Goal: Information Seeking & Learning: Learn about a topic

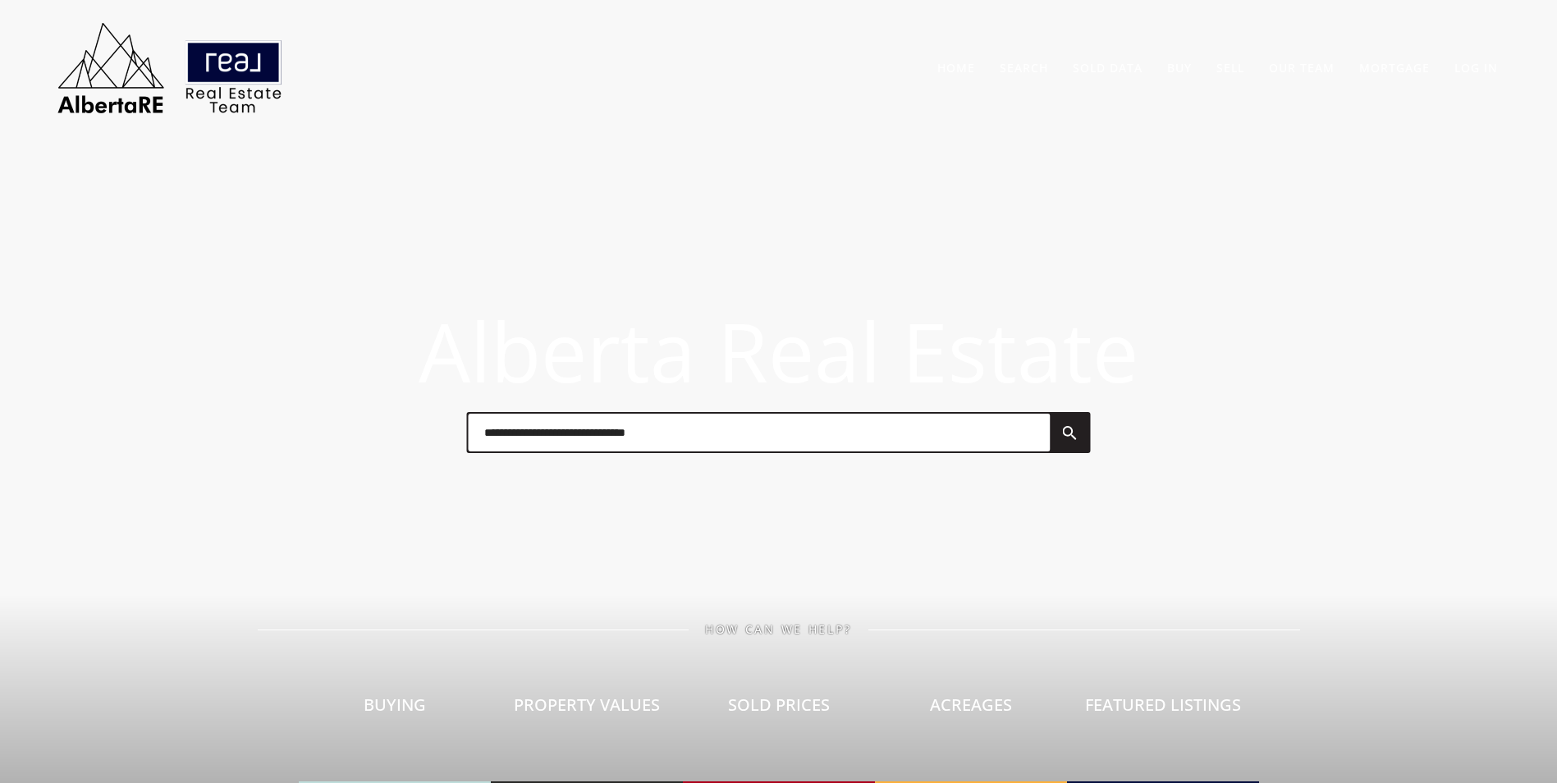
click at [583, 444] on input "text" at bounding box center [759, 433] width 582 height 38
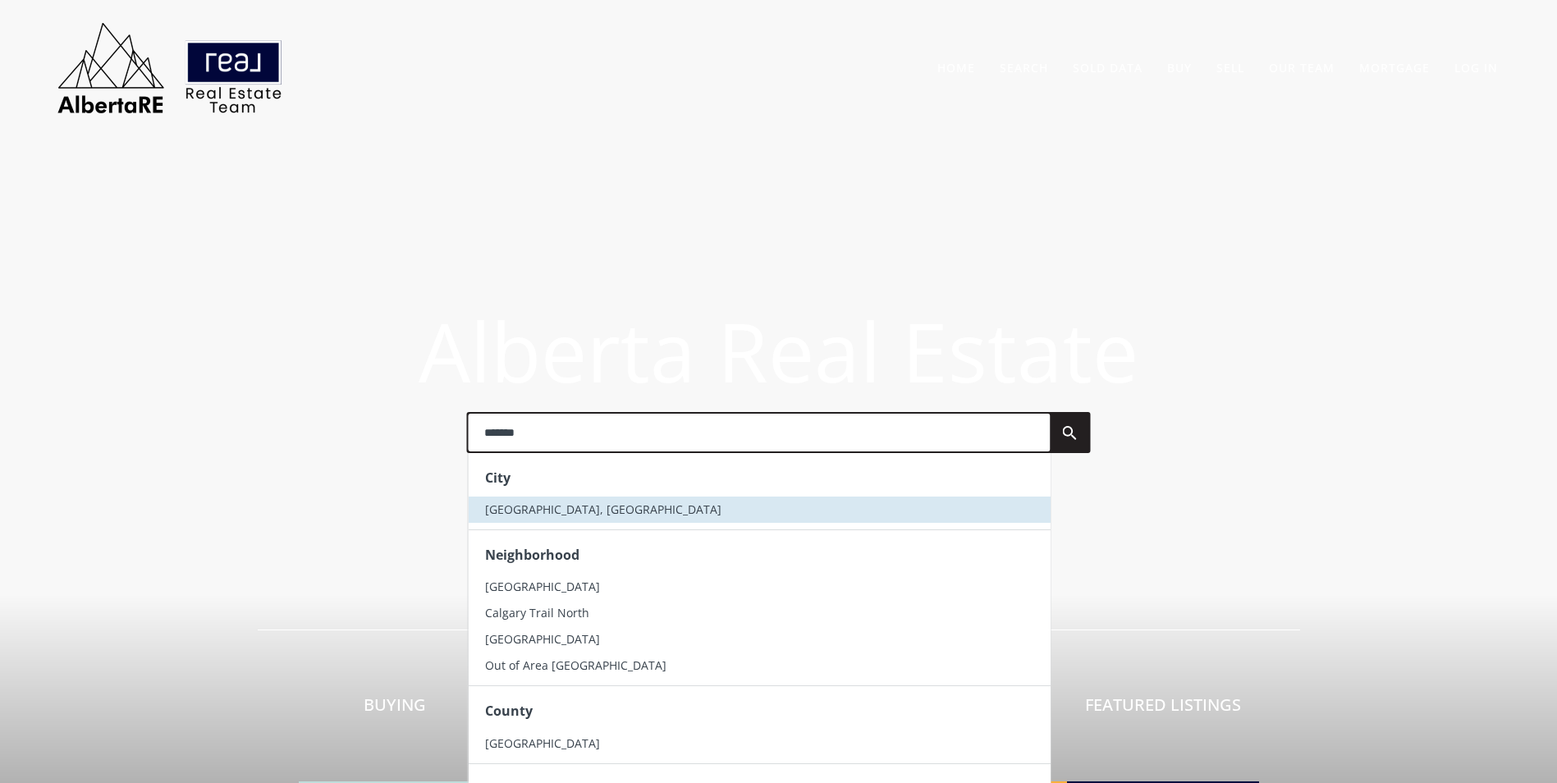
type input "*******"
click at [602, 514] on li "Calgary, AB" at bounding box center [759, 510] width 582 height 26
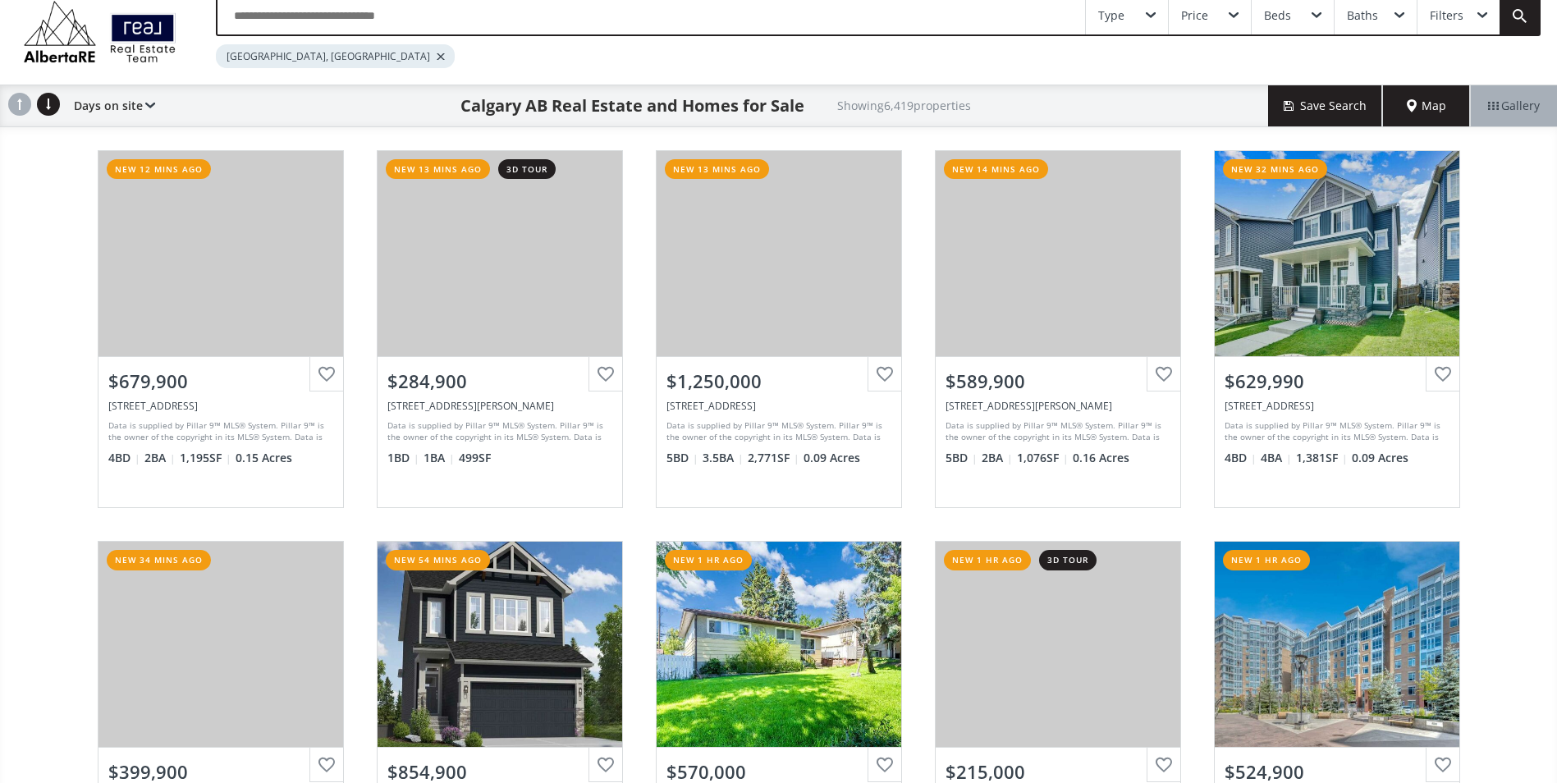
scroll to position [82, 0]
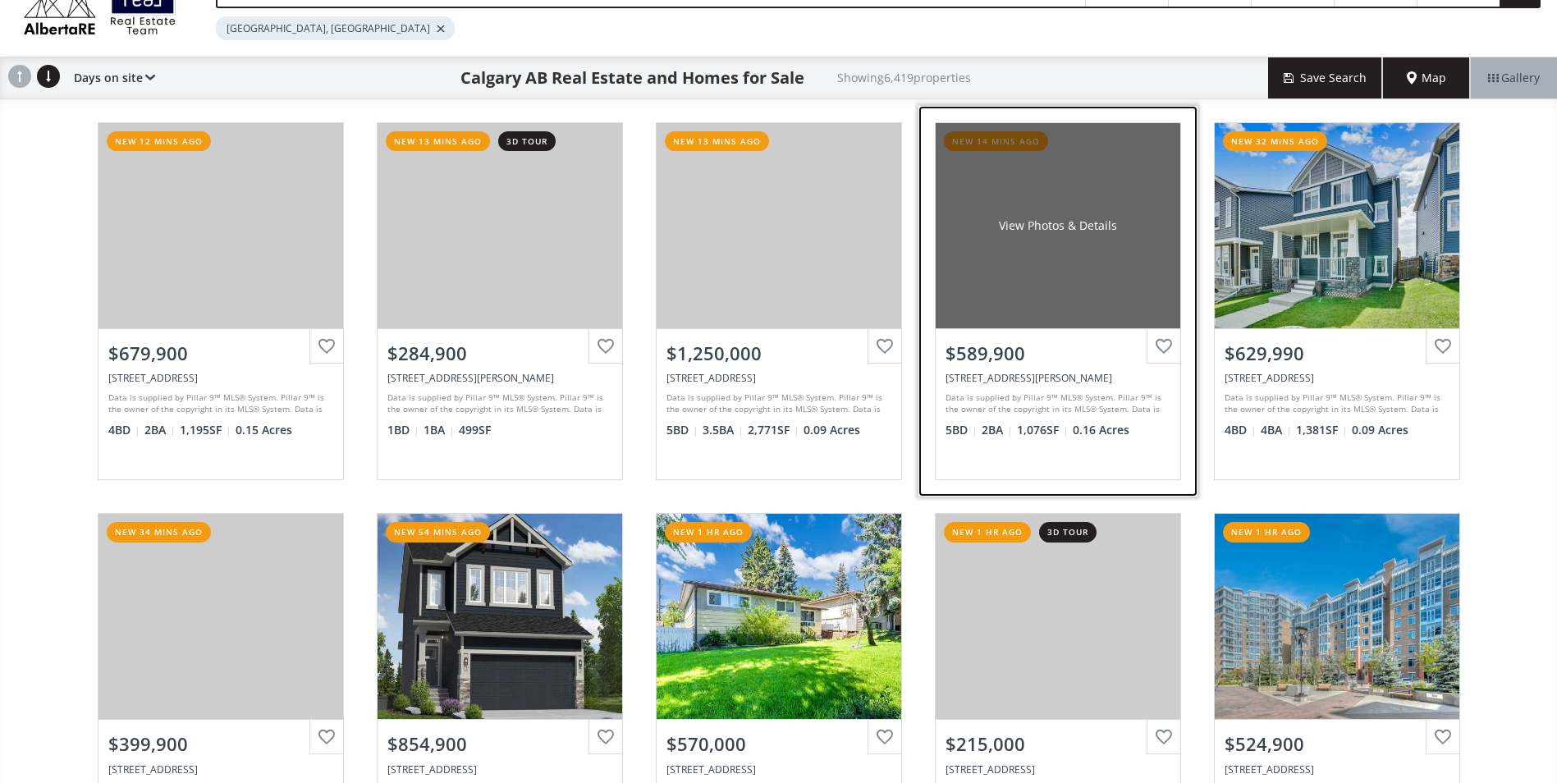
click at [1078, 217] on div "View Photos & Details" at bounding box center [1058, 225] width 245 height 205
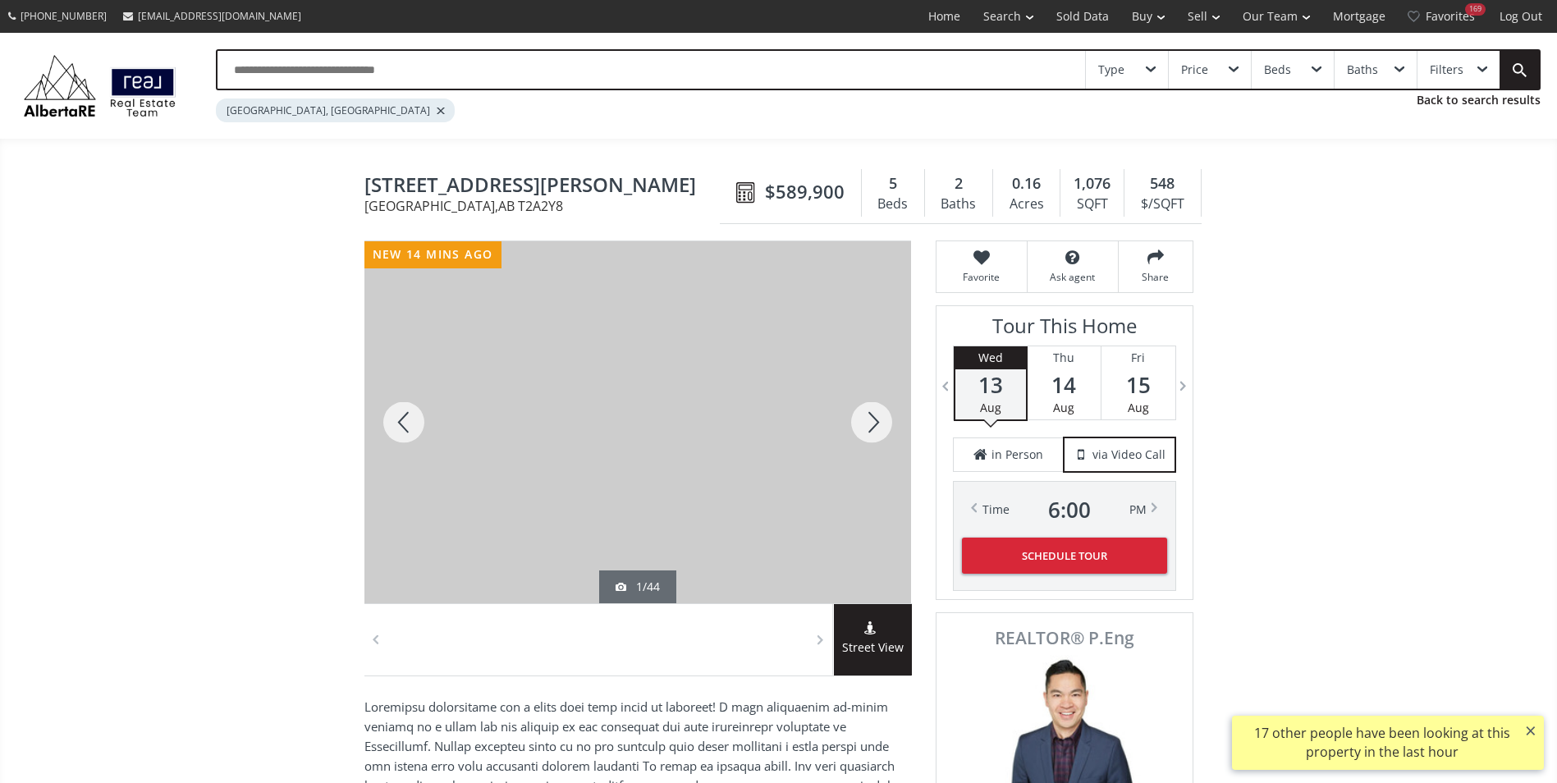
click at [871, 417] on div at bounding box center [871, 422] width 79 height 362
click at [871, 414] on div at bounding box center [871, 422] width 79 height 362
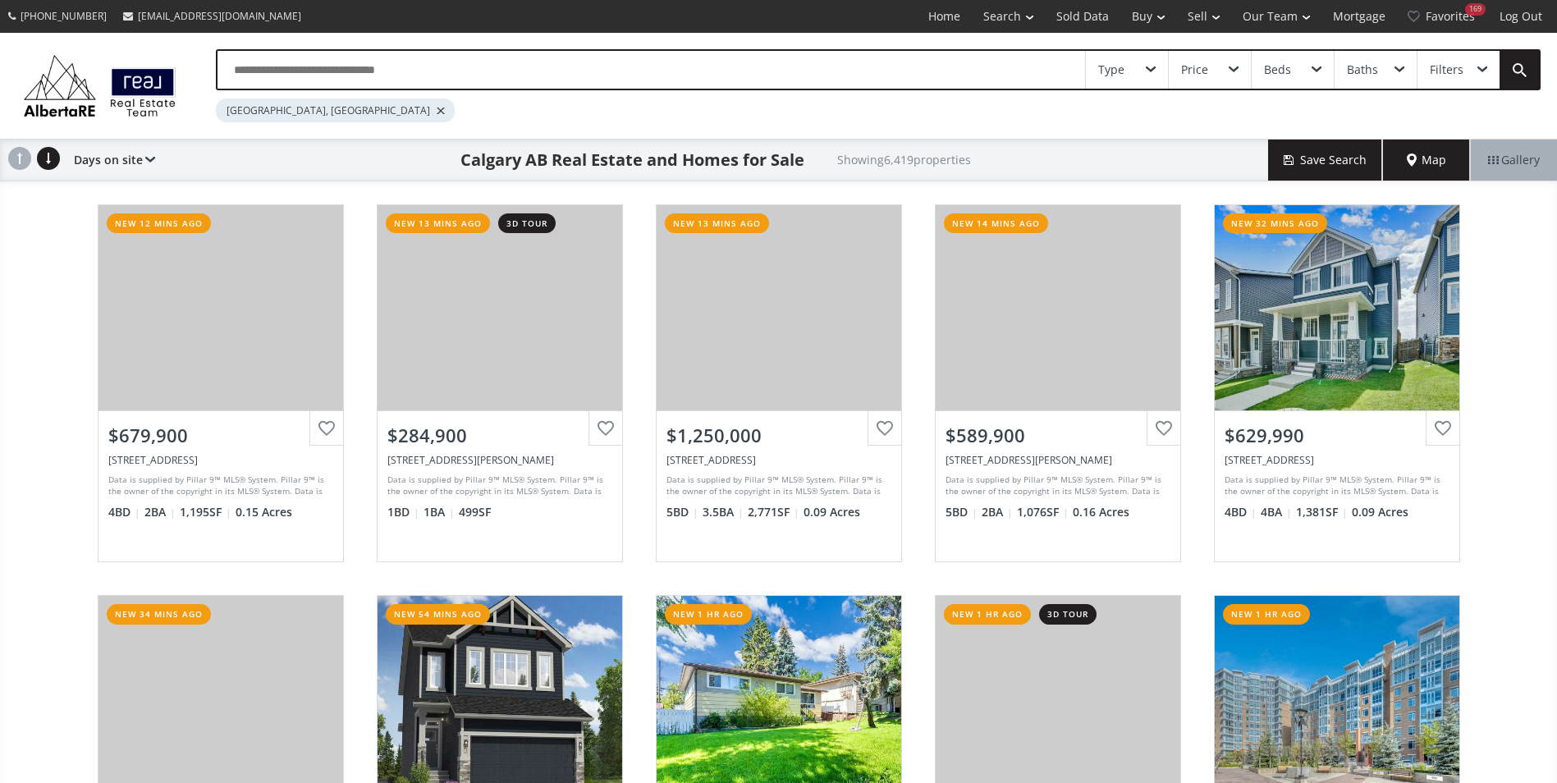
click at [467, 82] on input "text" at bounding box center [652, 70] width 868 height 38
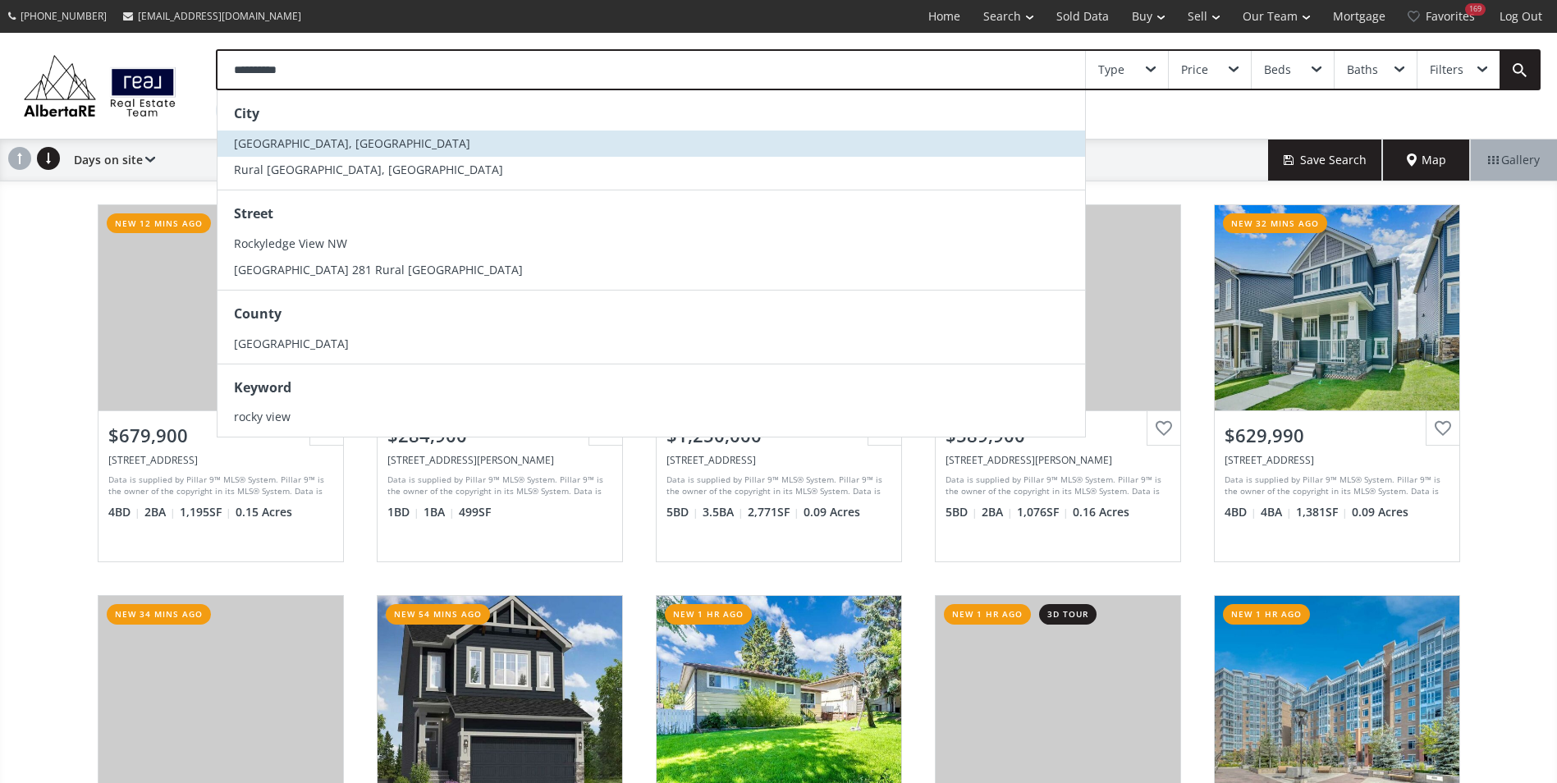
type input "**********"
click at [462, 131] on li "Rocky View County, AB" at bounding box center [652, 144] width 868 height 26
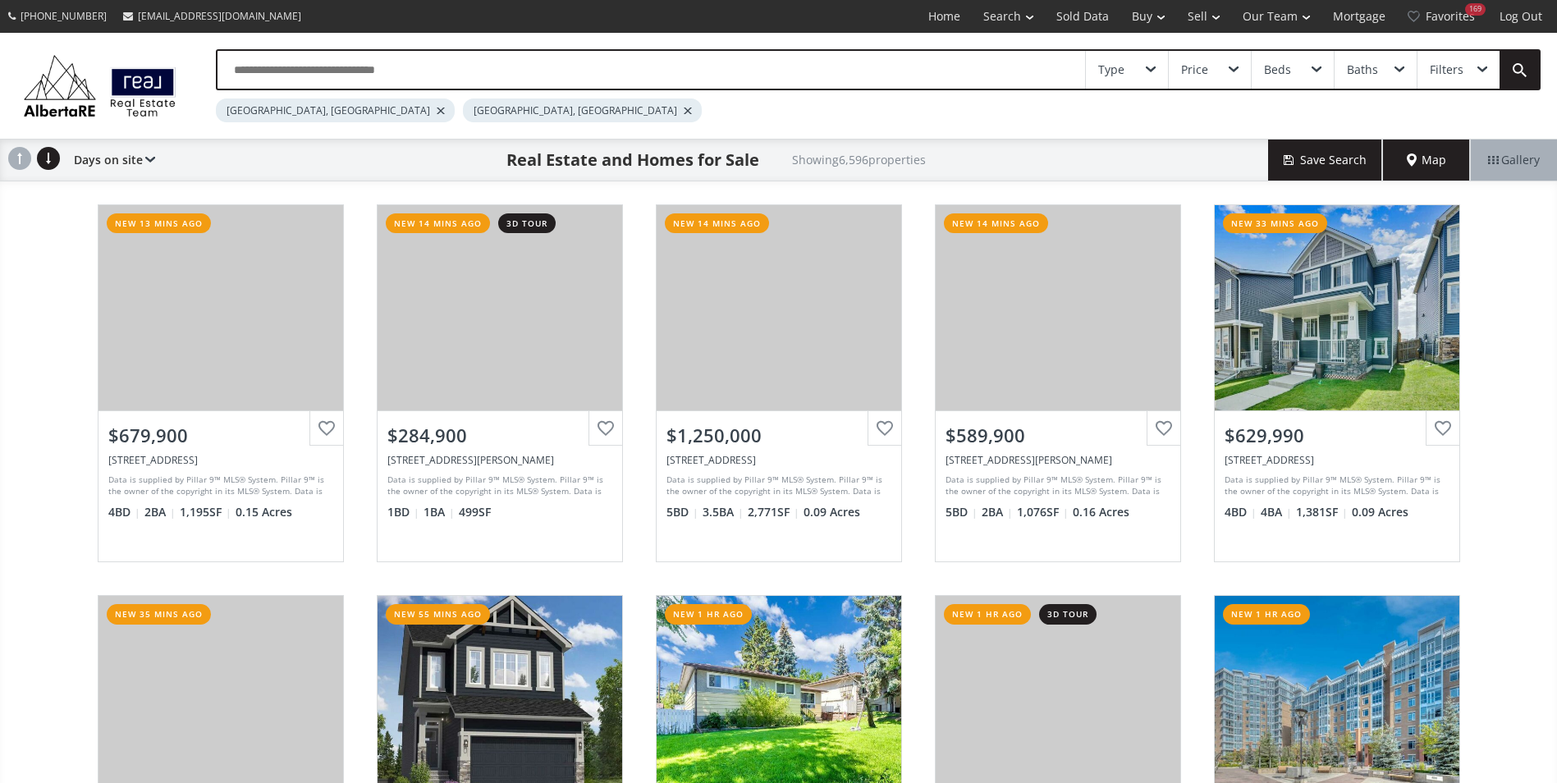
click at [437, 109] on div at bounding box center [441, 111] width 8 height 7
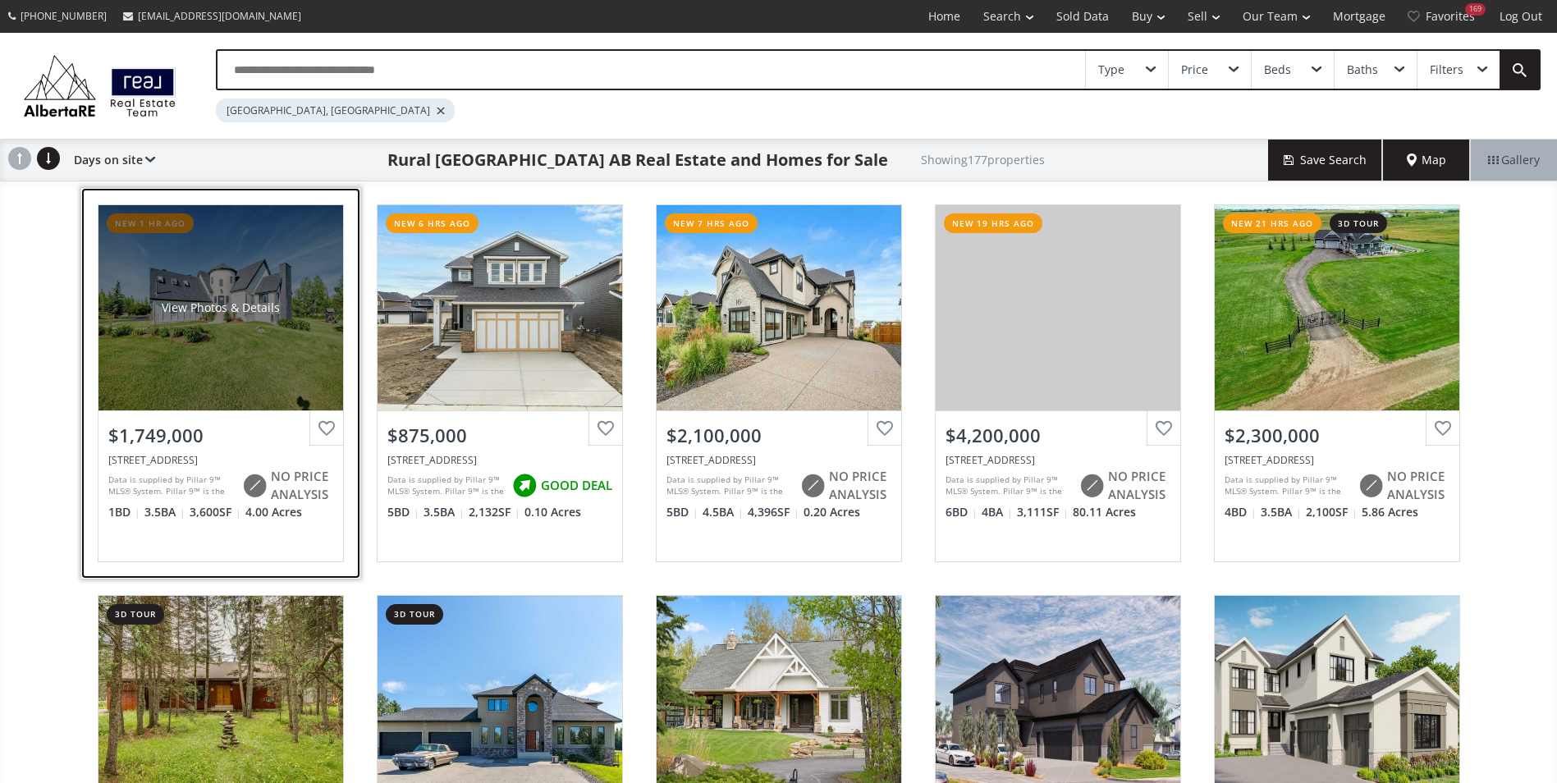
click at [276, 267] on div "View Photos & Details" at bounding box center [220, 307] width 245 height 205
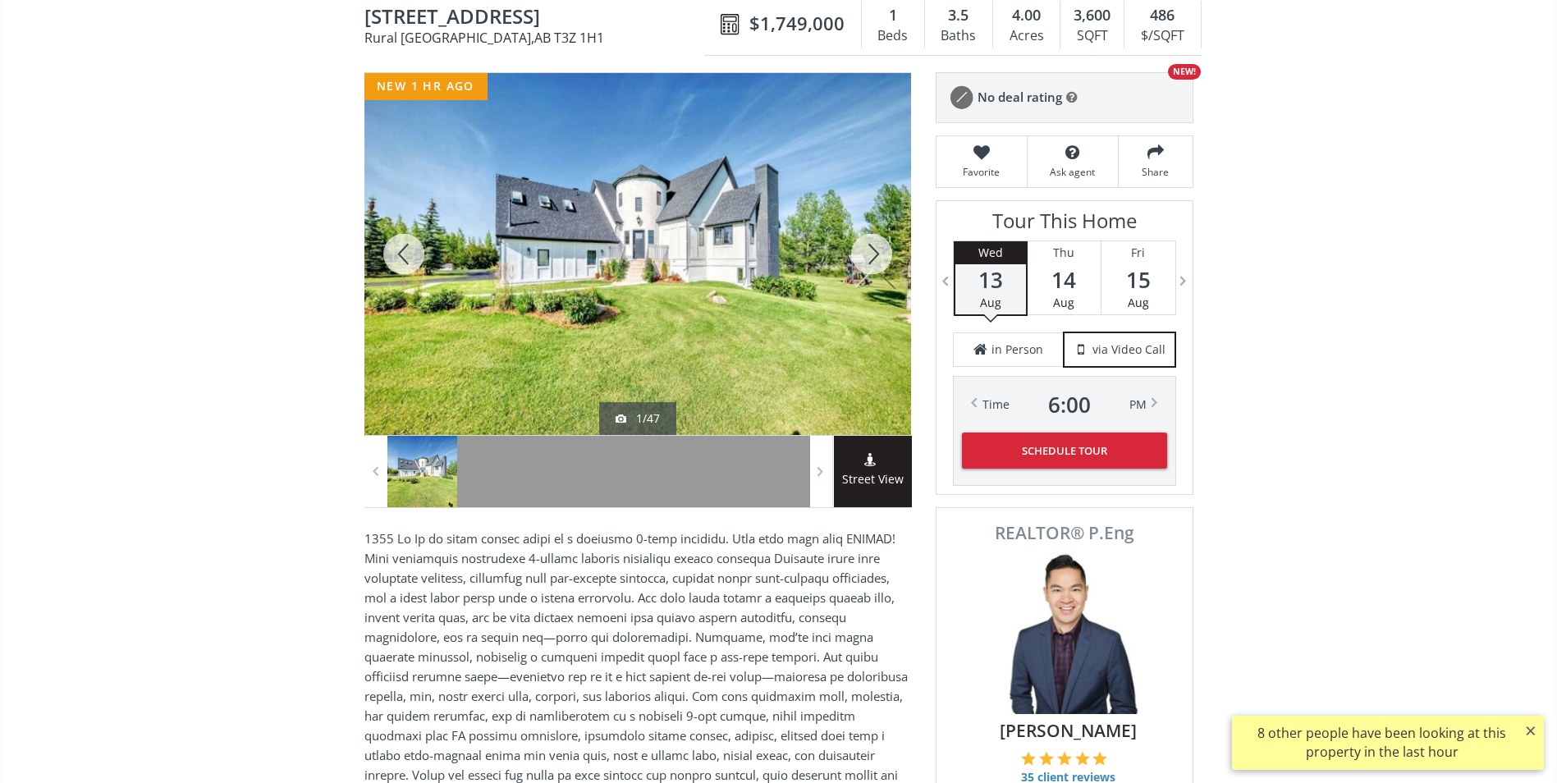
scroll to position [82, 0]
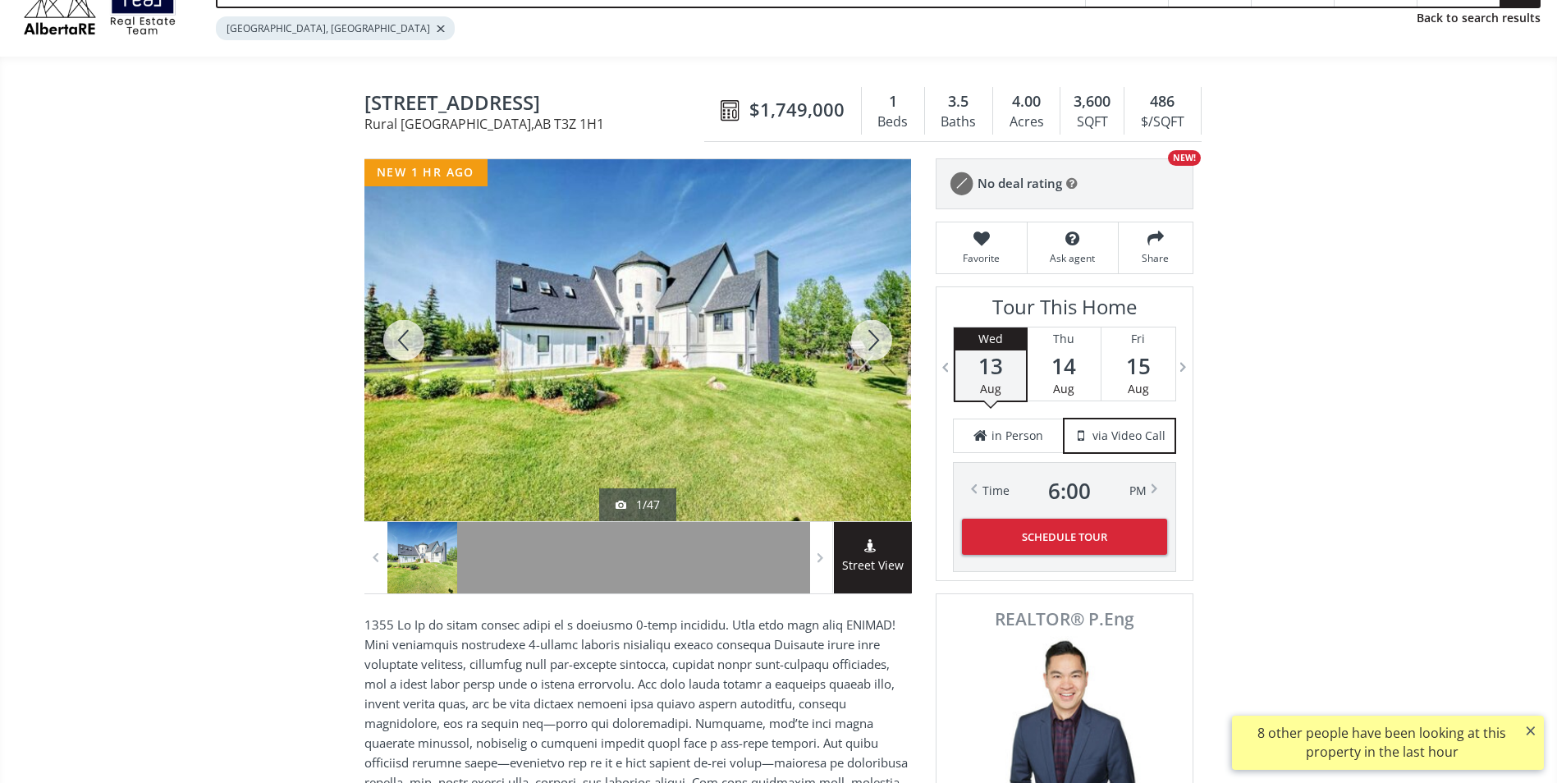
click at [851, 336] on div at bounding box center [871, 340] width 79 height 362
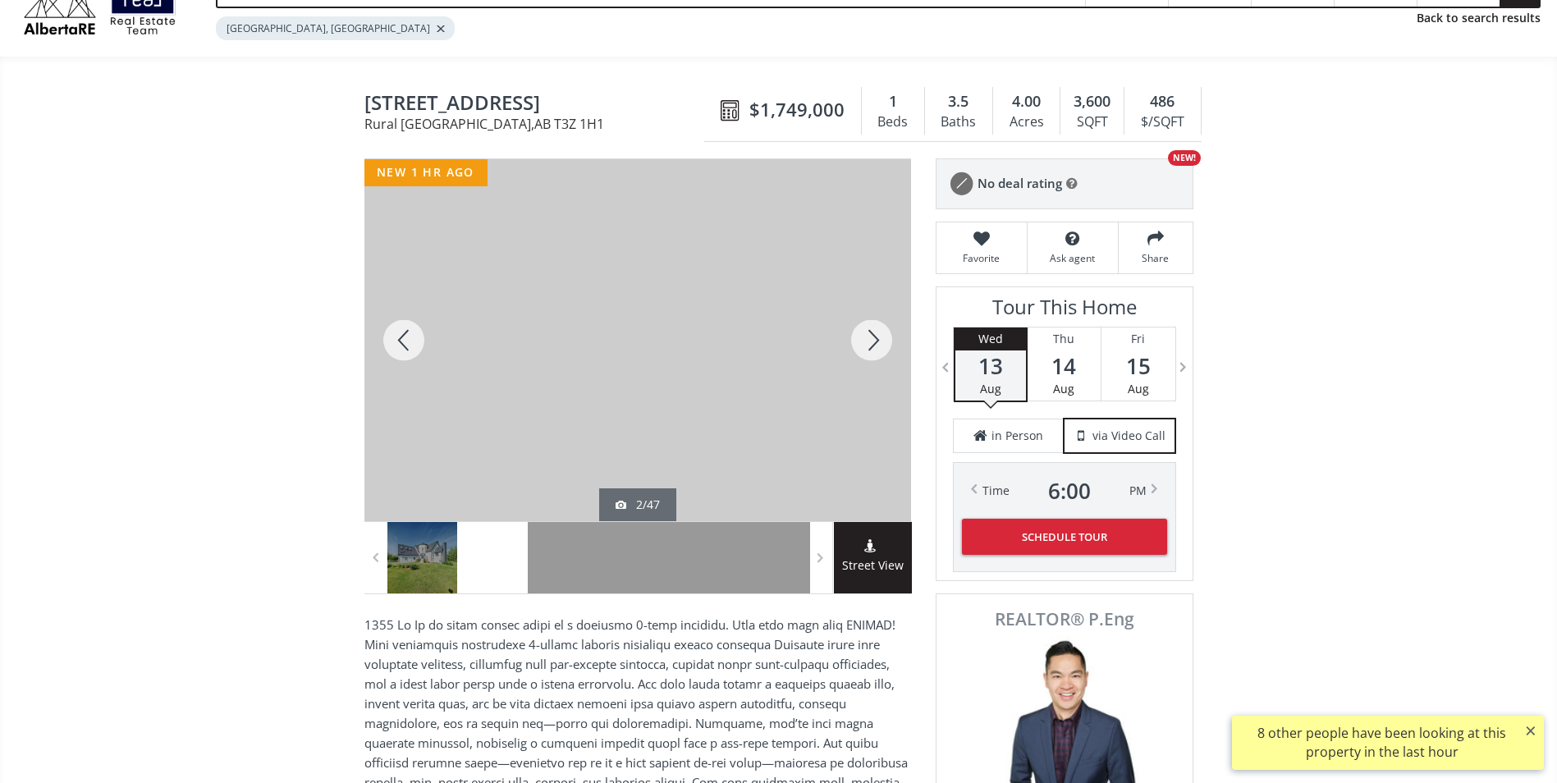
click at [851, 336] on div at bounding box center [871, 340] width 79 height 362
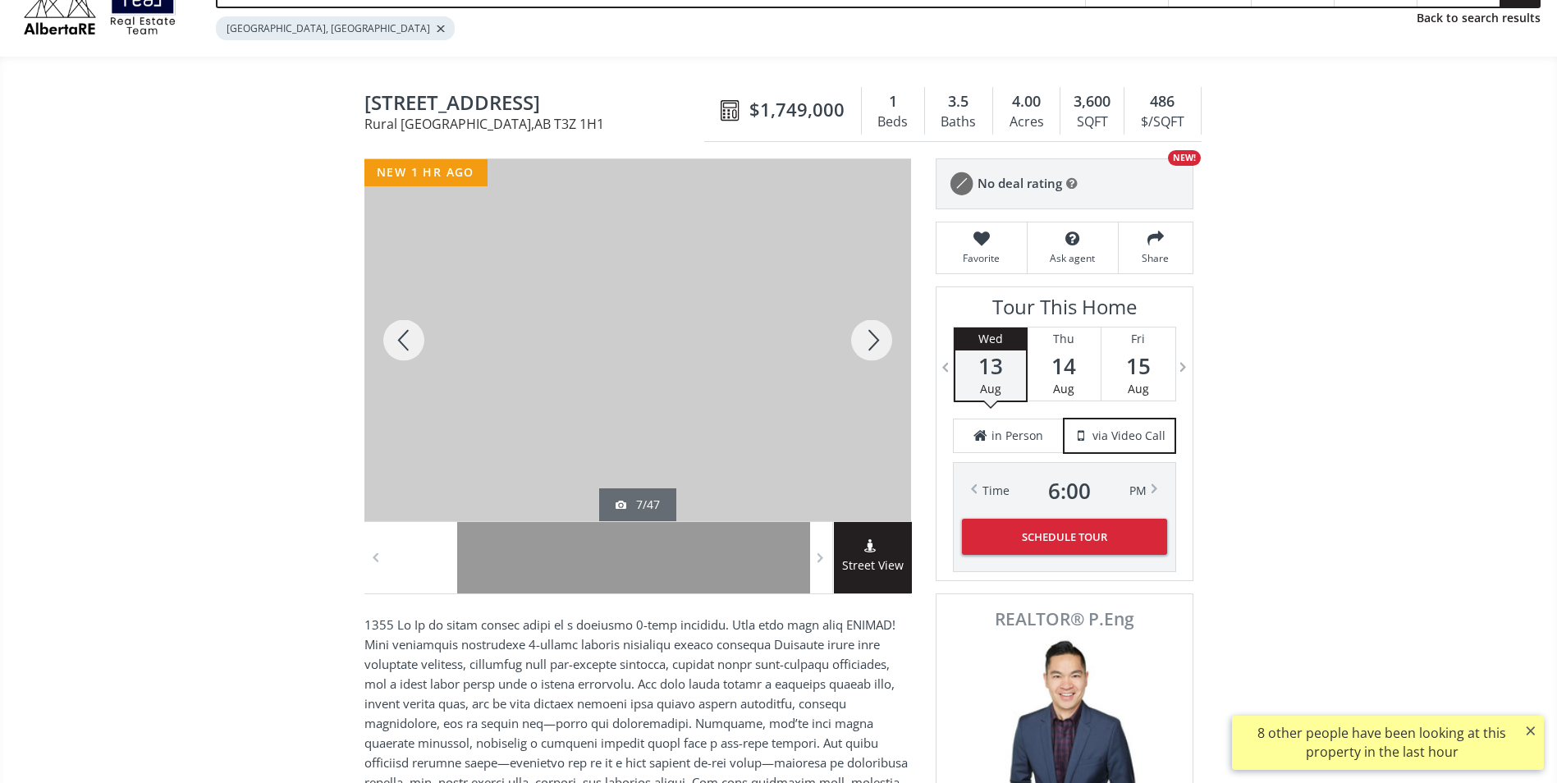
click at [851, 336] on div at bounding box center [871, 340] width 79 height 362
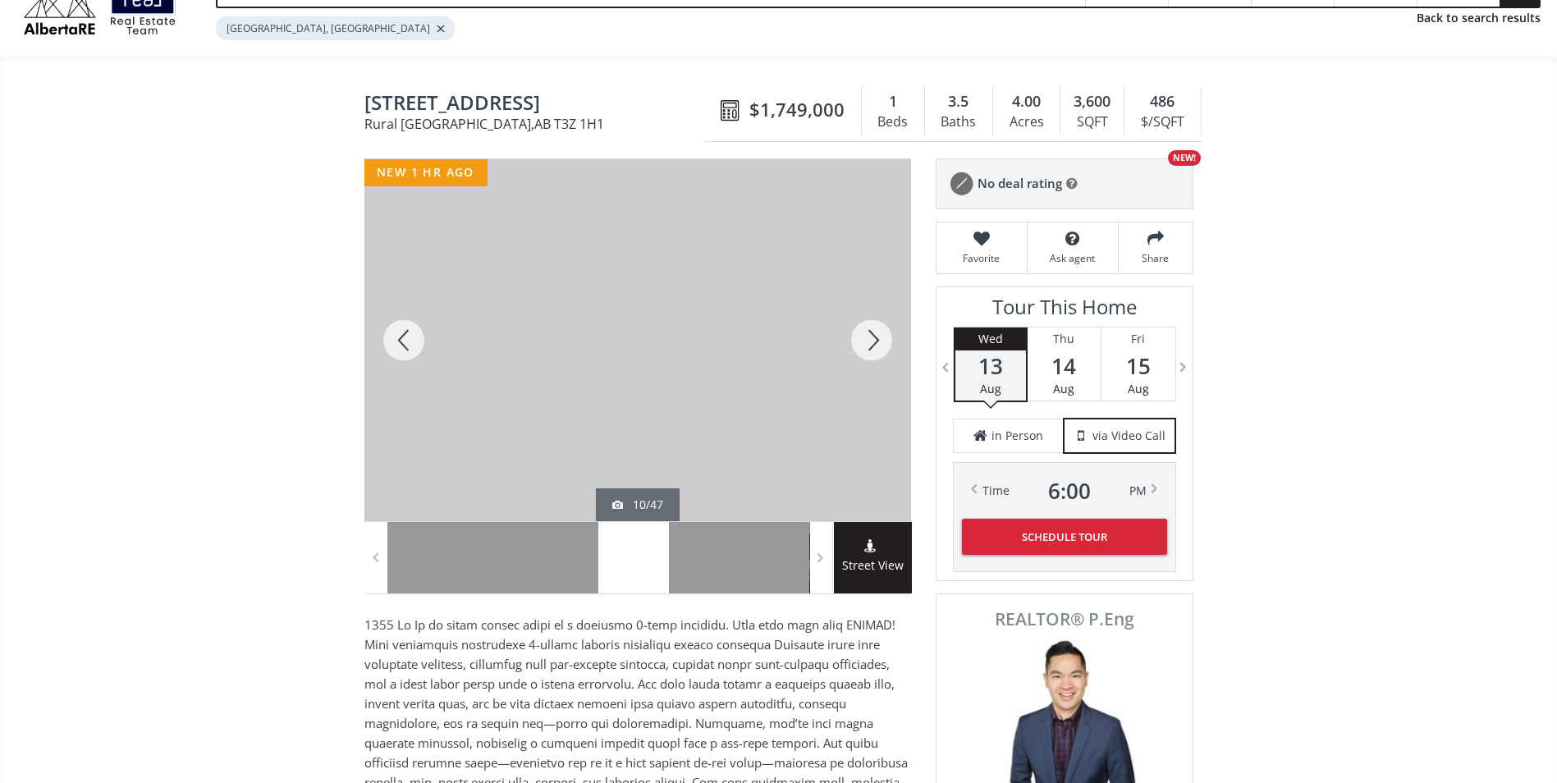
click at [851, 336] on div at bounding box center [871, 340] width 79 height 362
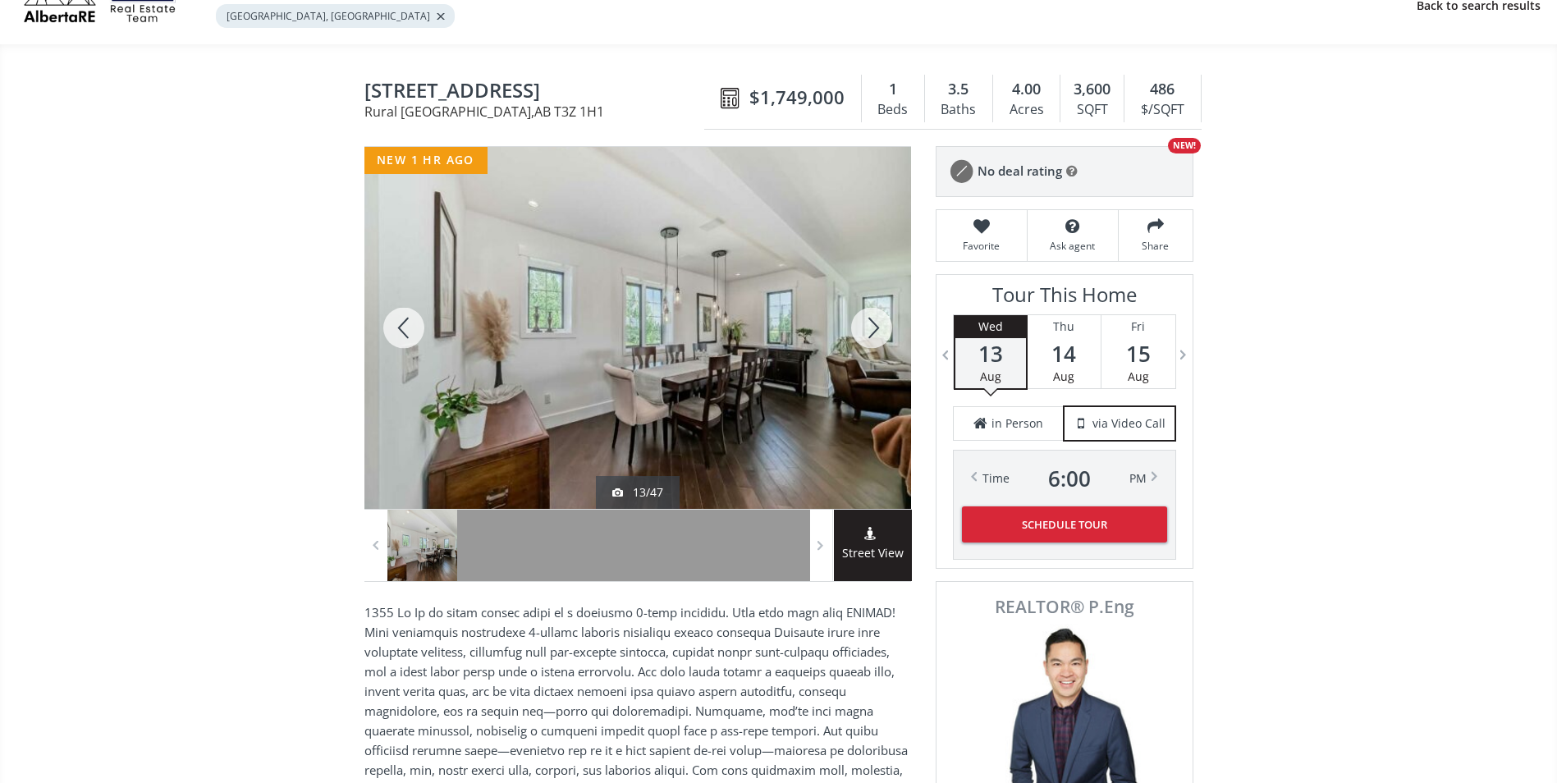
scroll to position [164, 0]
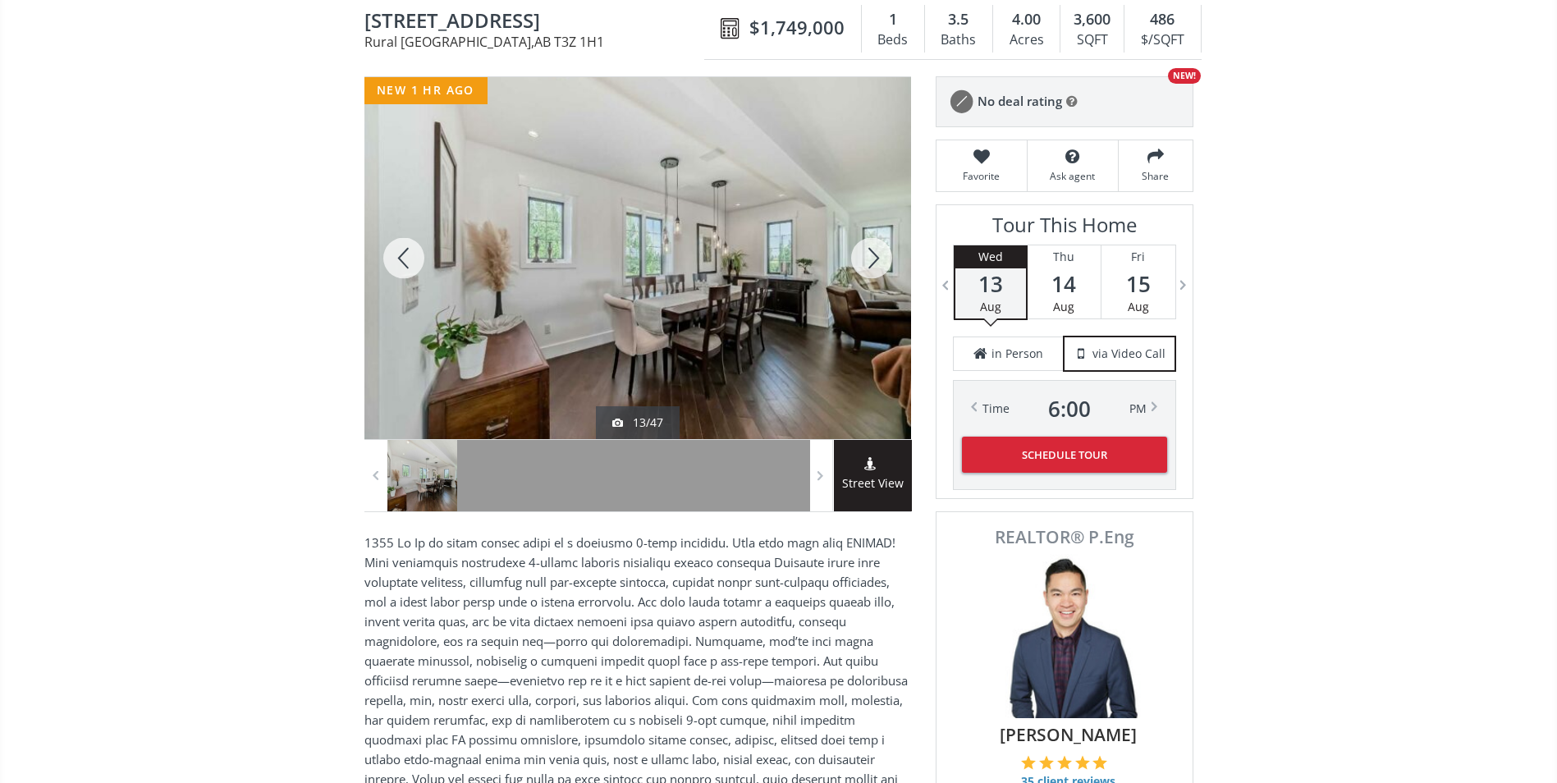
click at [885, 254] on div at bounding box center [871, 258] width 79 height 362
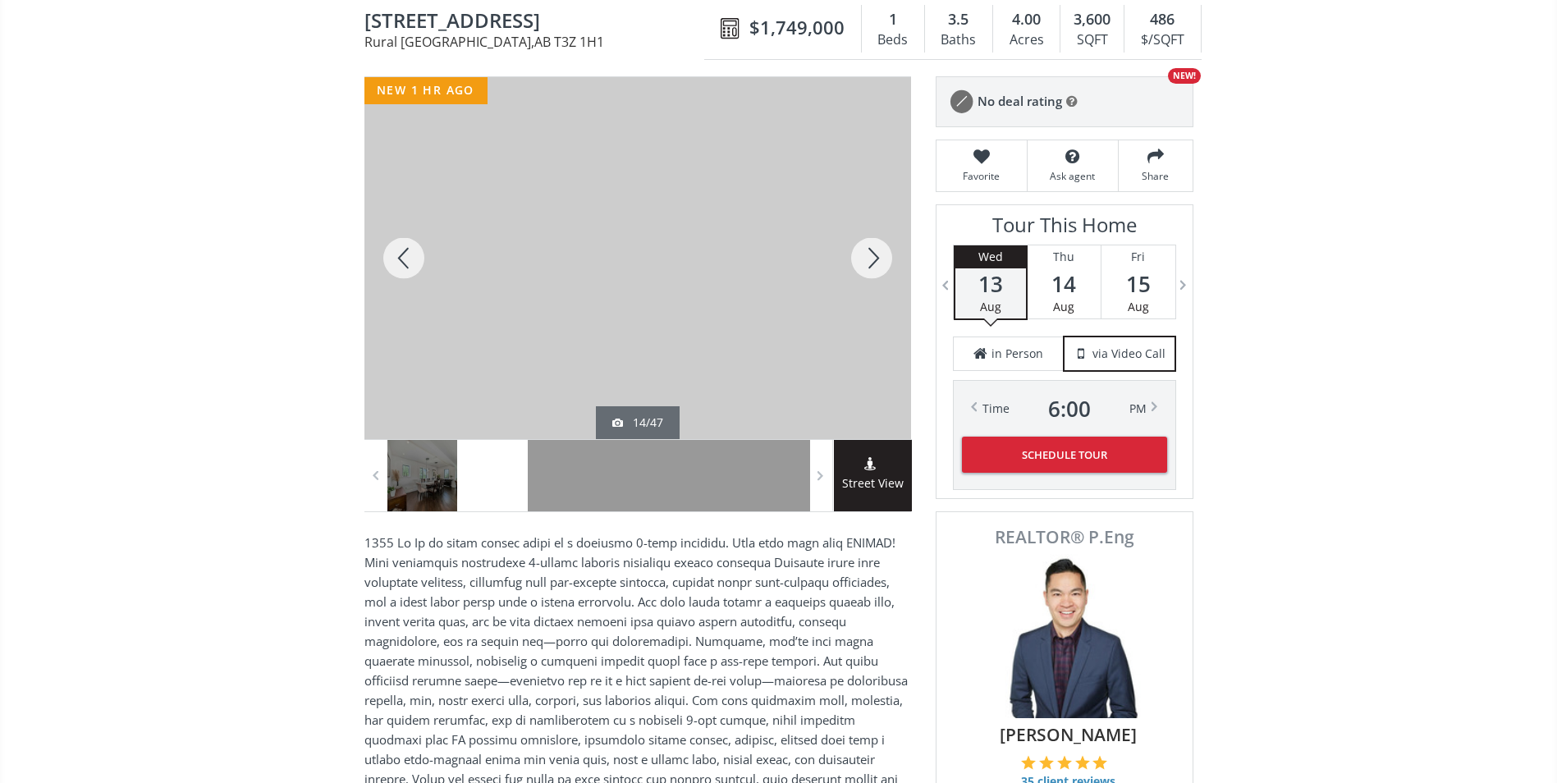
click at [884, 254] on div at bounding box center [871, 258] width 79 height 362
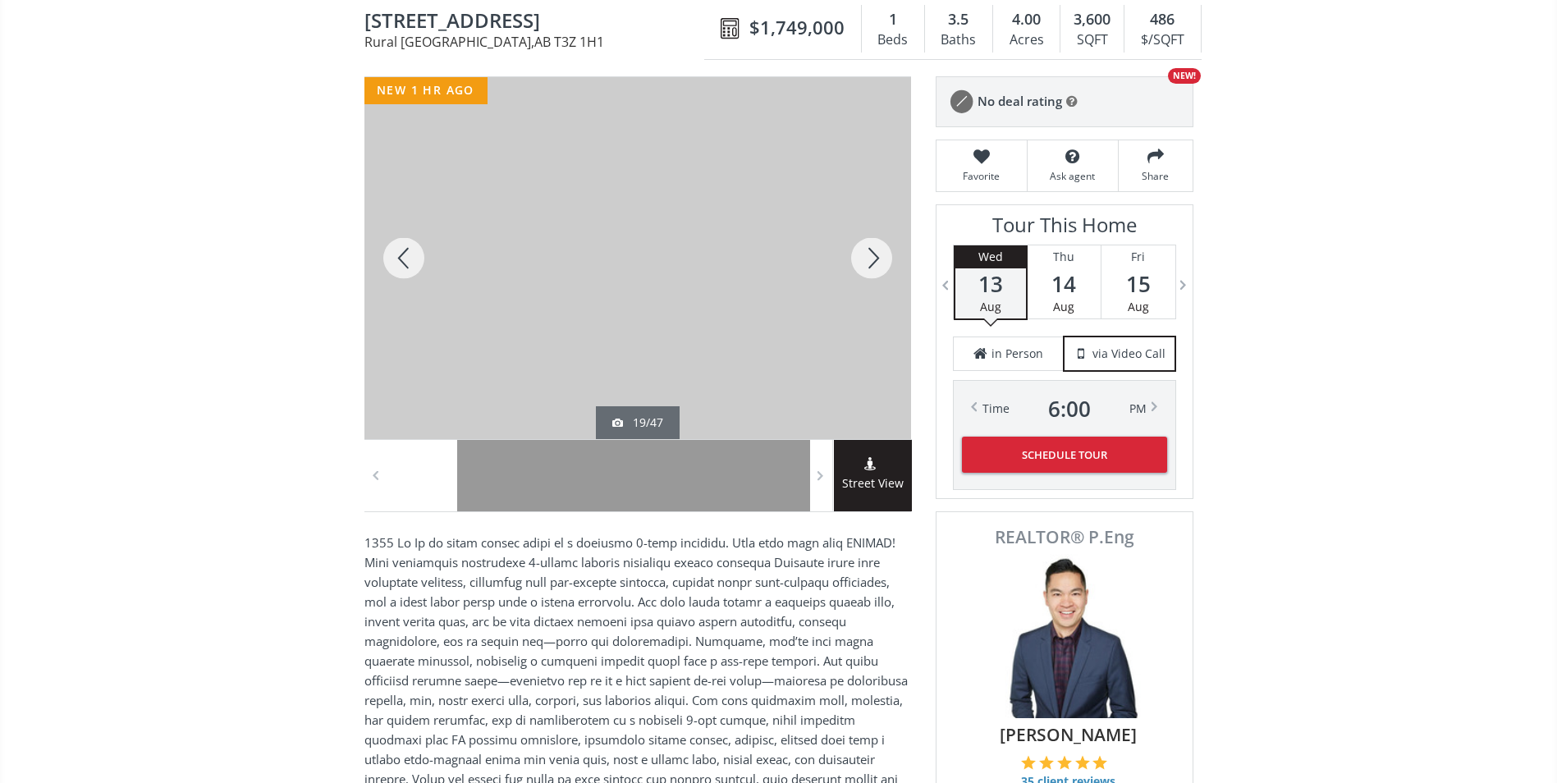
click at [884, 254] on div at bounding box center [871, 258] width 79 height 362
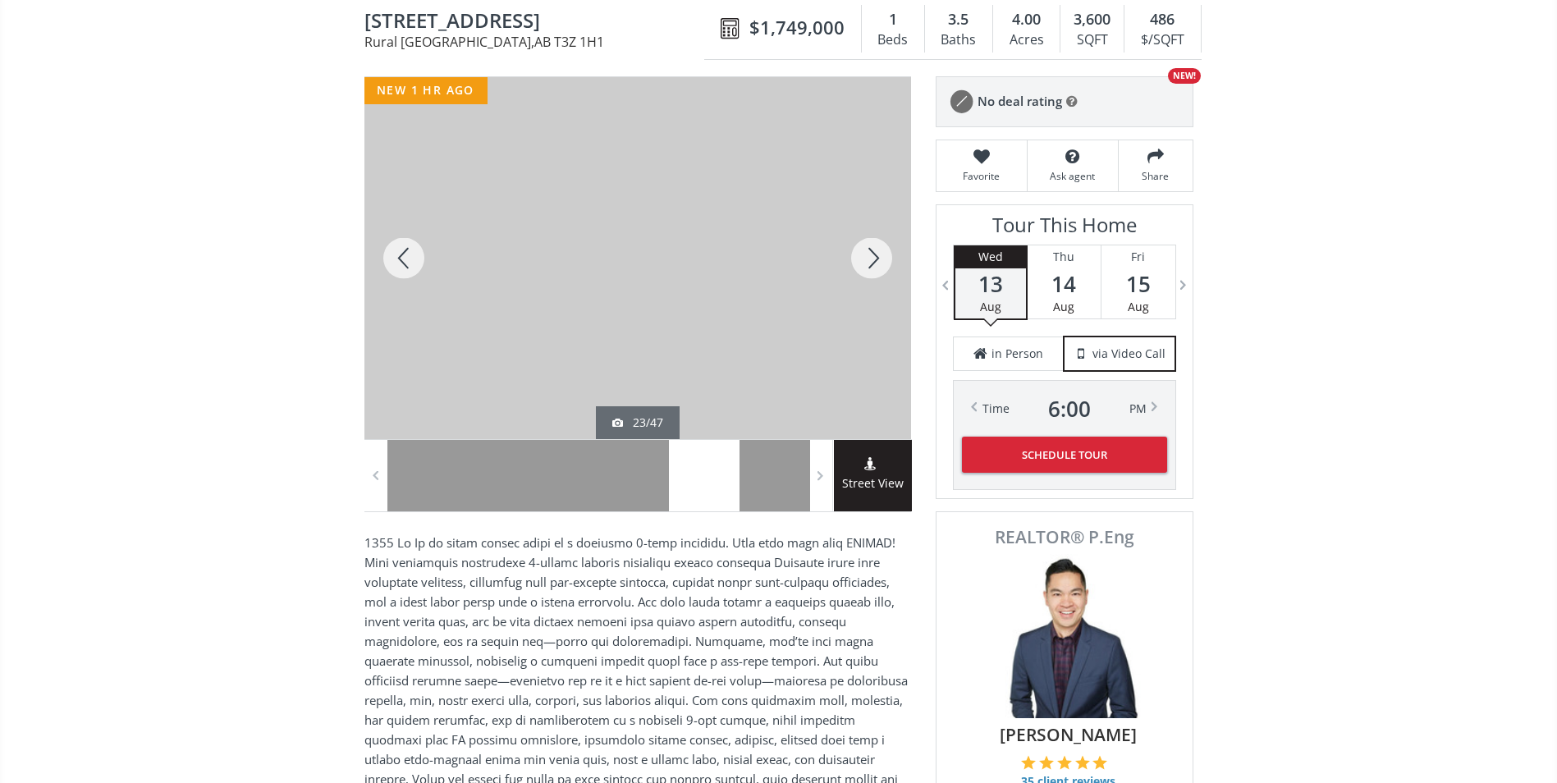
click at [884, 254] on div at bounding box center [871, 258] width 79 height 362
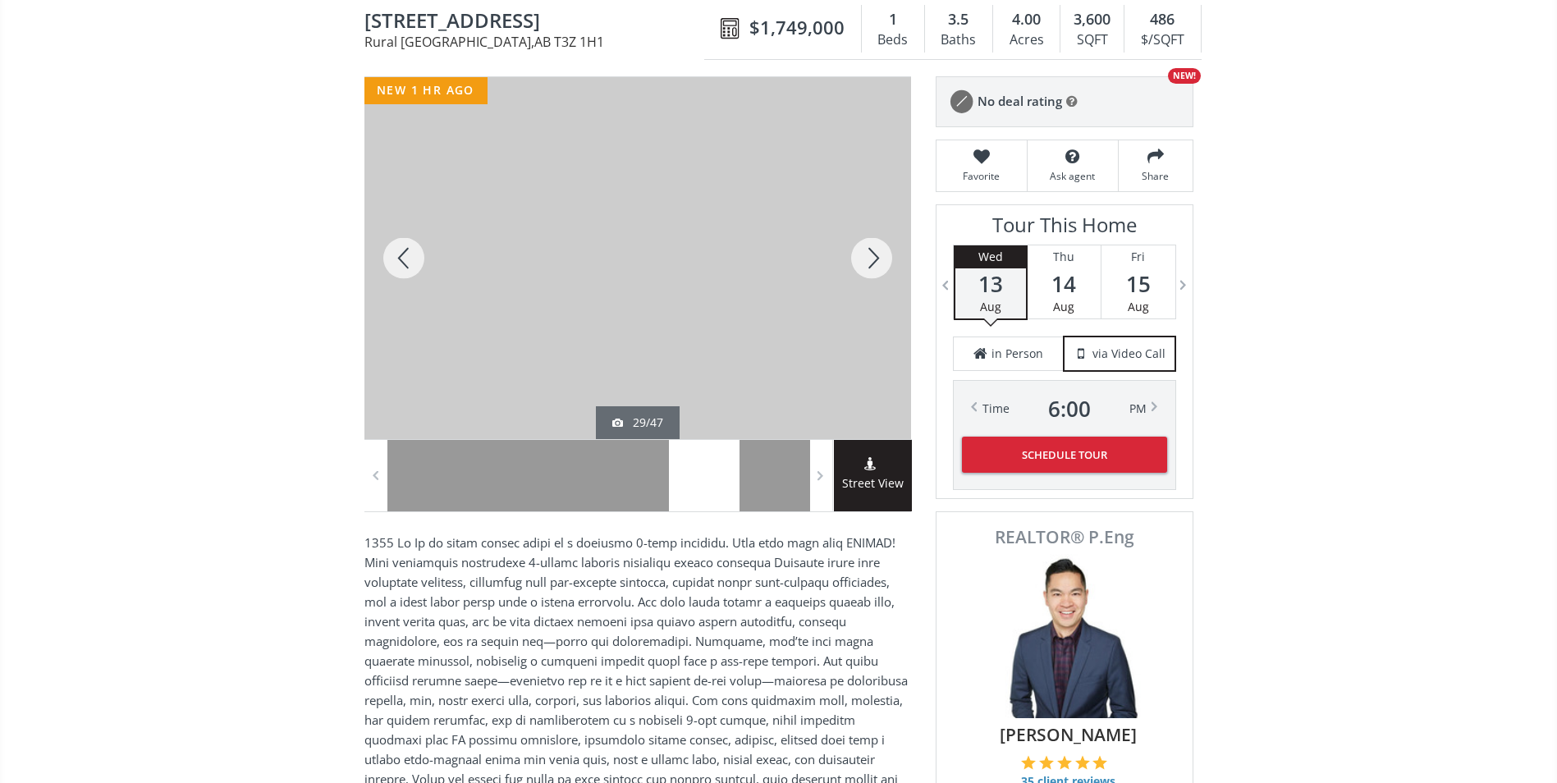
click at [884, 254] on div at bounding box center [871, 258] width 79 height 362
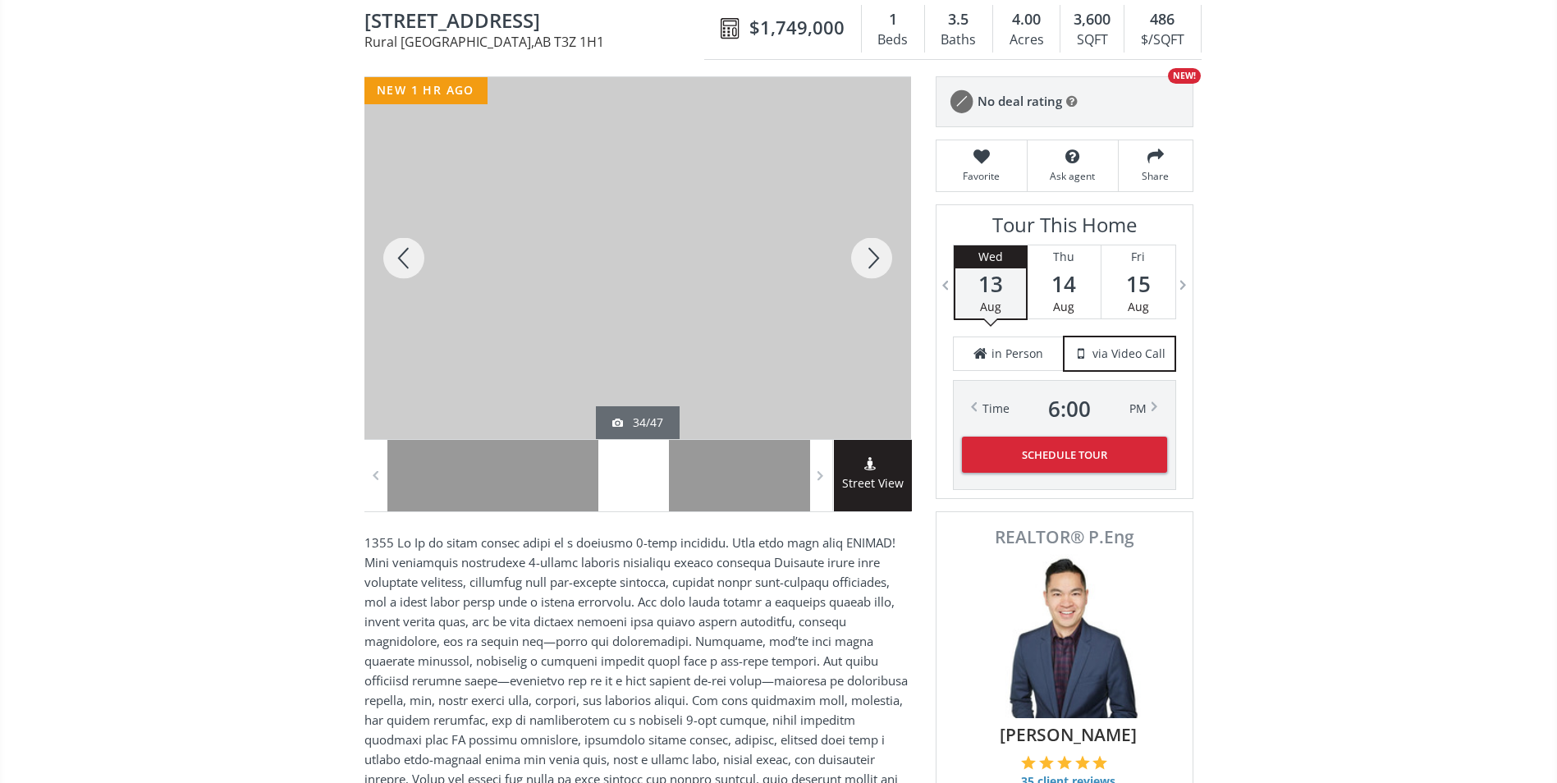
click at [884, 254] on div at bounding box center [871, 258] width 79 height 362
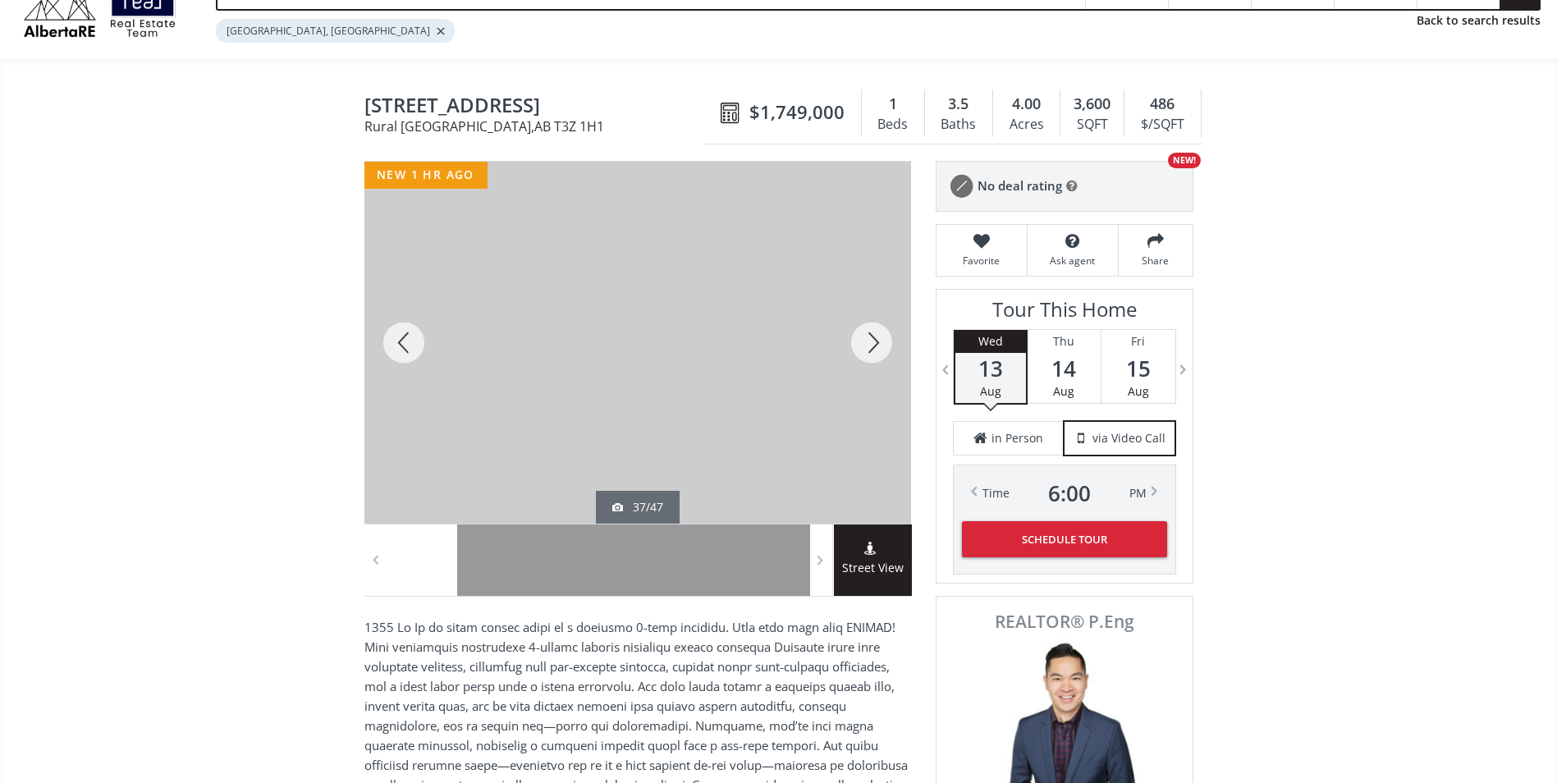
scroll to position [0, 0]
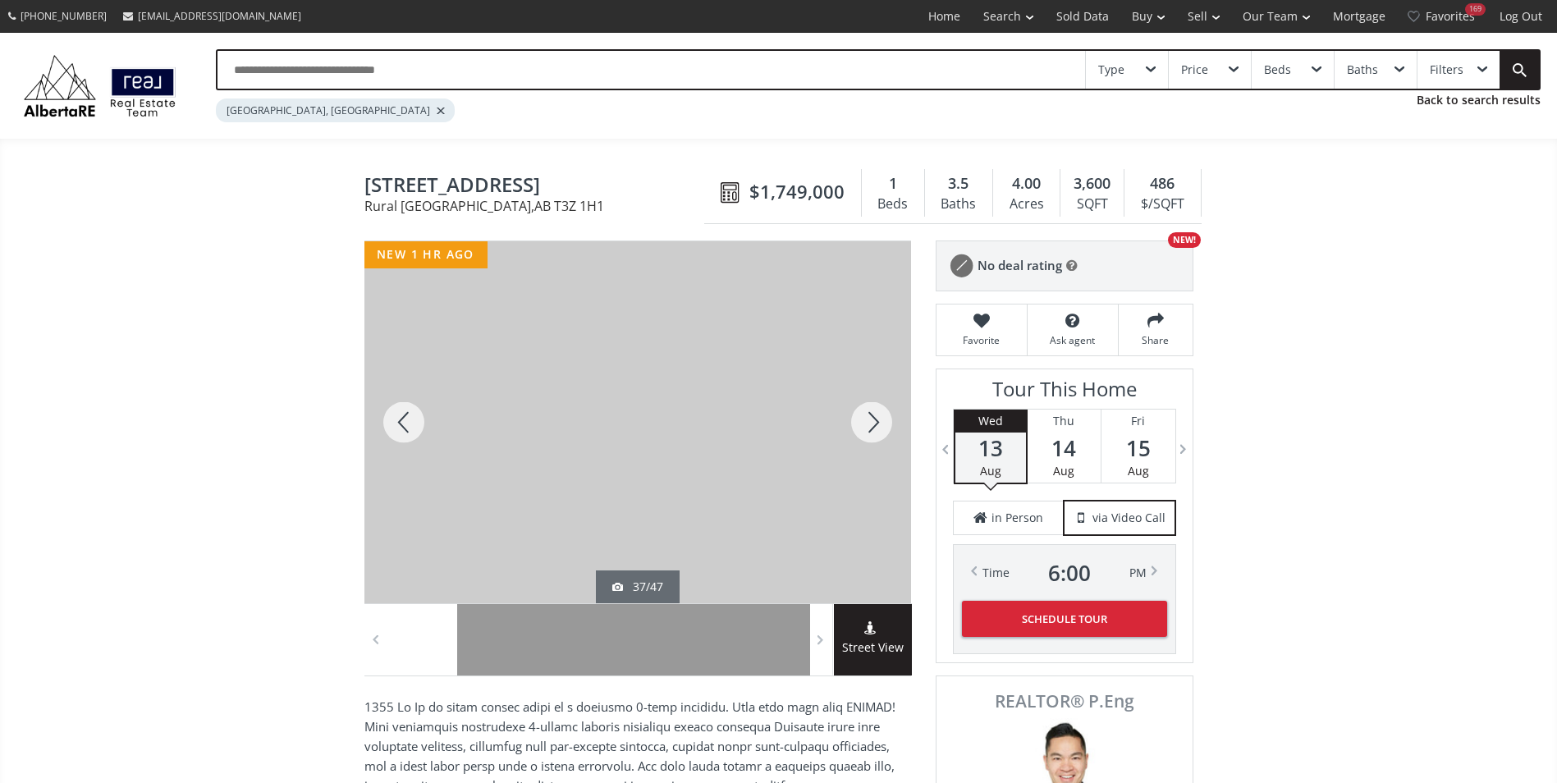
drag, startPoint x: 355, startPoint y: 179, endPoint x: 629, endPoint y: 181, distance: 273.3
drag, startPoint x: 629, startPoint y: 181, endPoint x: 556, endPoint y: 189, distance: 73.4
click at [855, 419] on div at bounding box center [871, 422] width 79 height 362
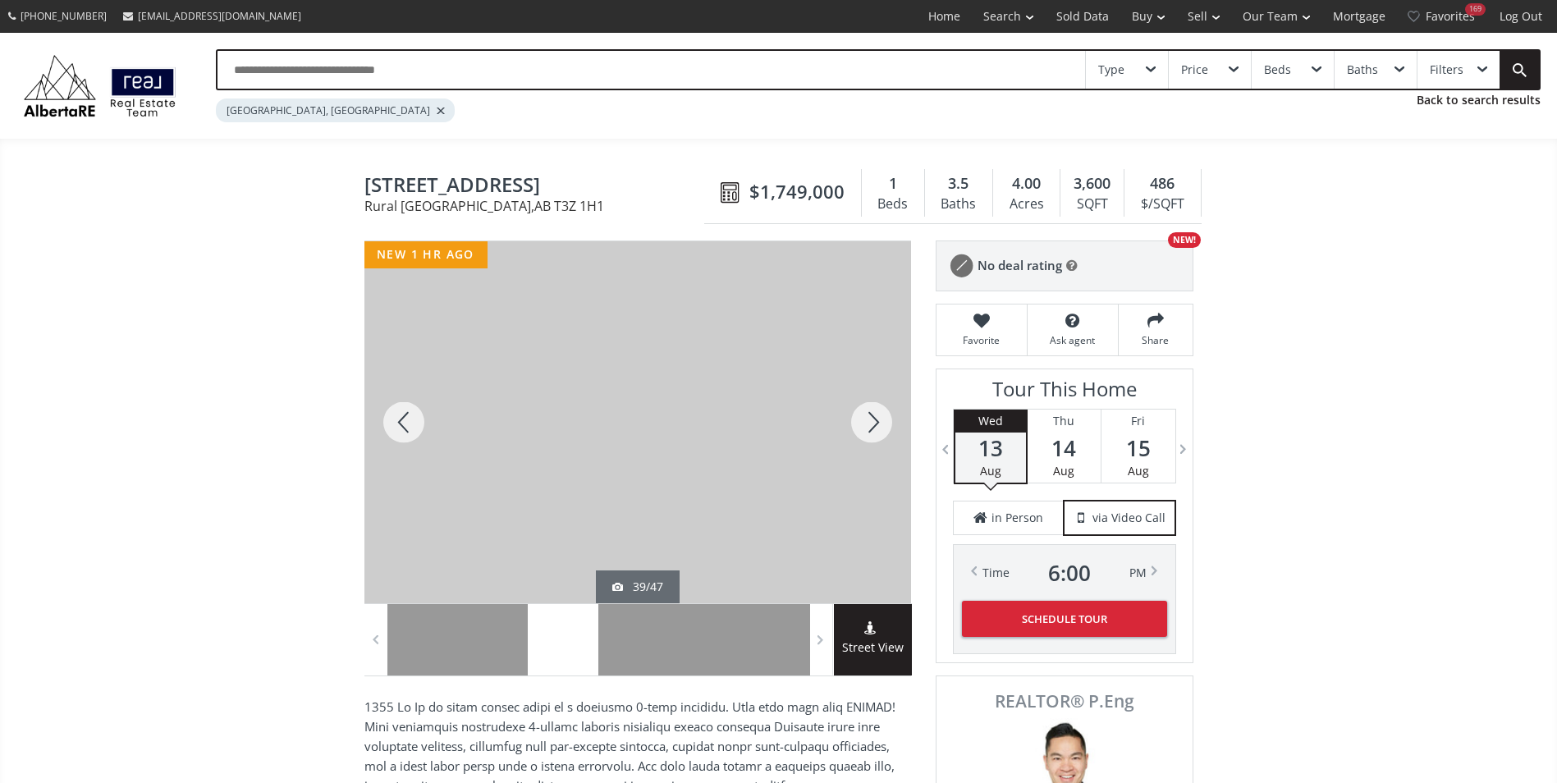
click at [855, 419] on div at bounding box center [871, 422] width 79 height 362
click at [863, 420] on div at bounding box center [871, 422] width 79 height 362
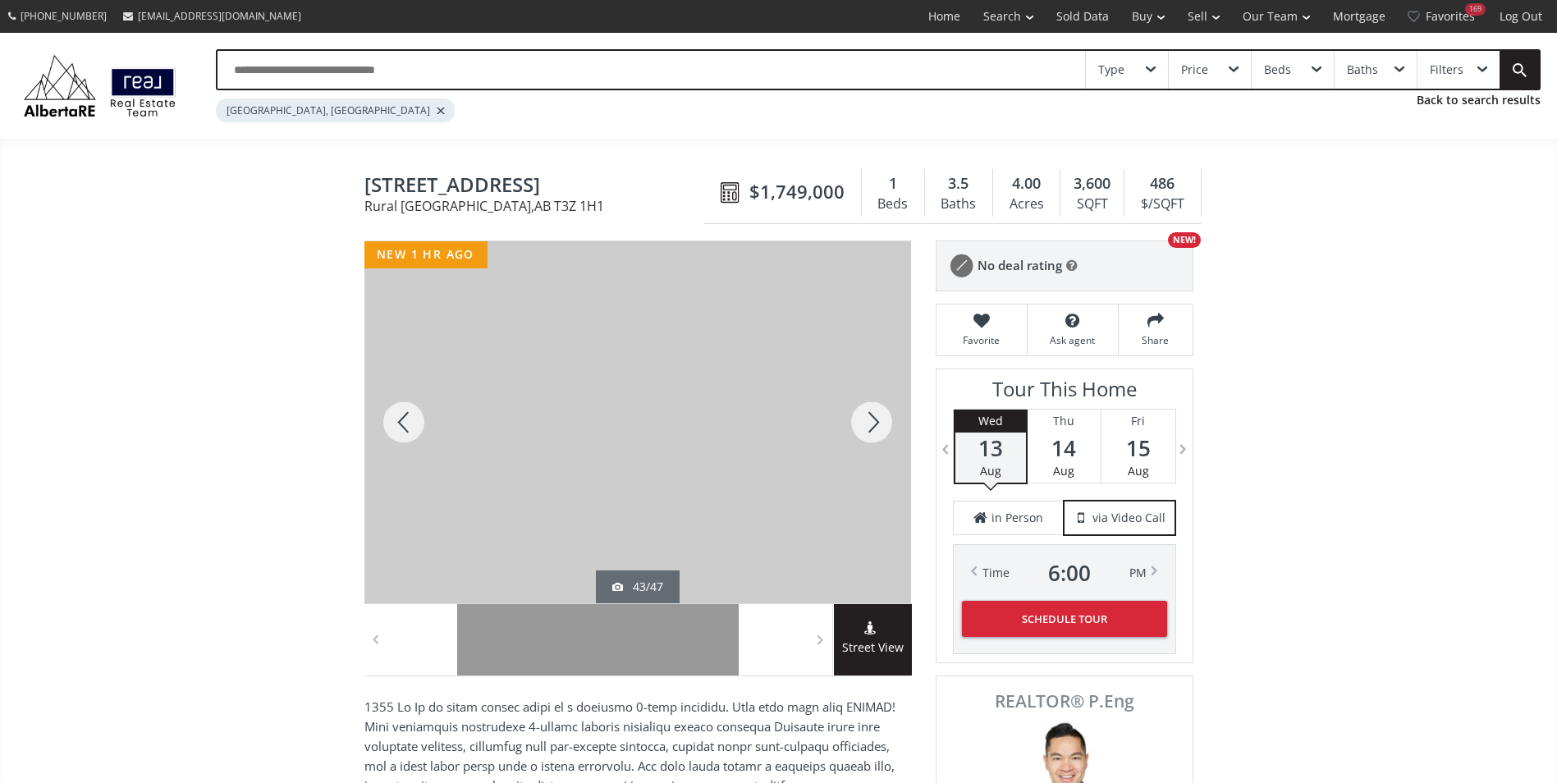
click at [863, 420] on div at bounding box center [871, 422] width 79 height 362
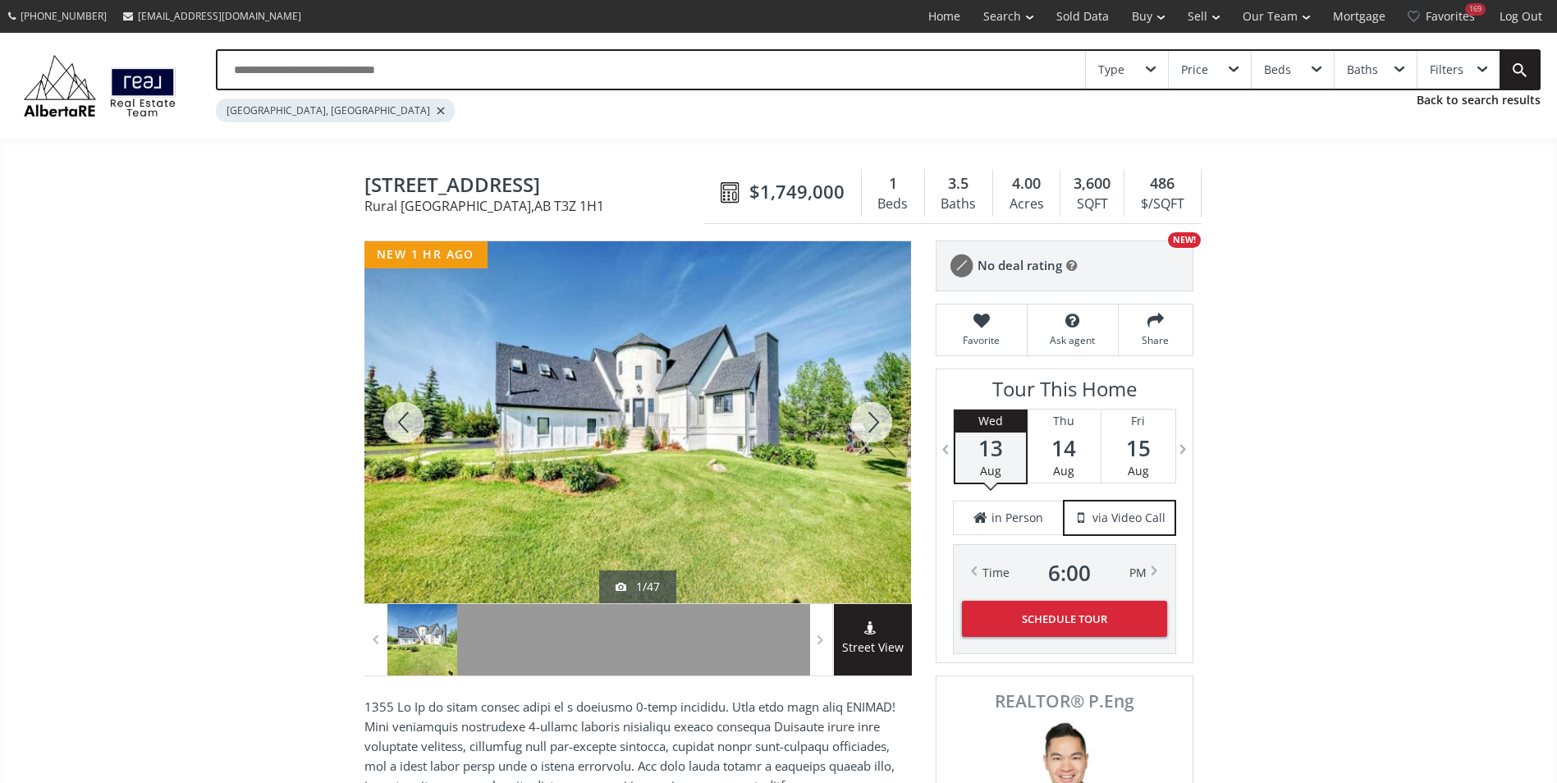
click at [863, 420] on div at bounding box center [871, 422] width 79 height 362
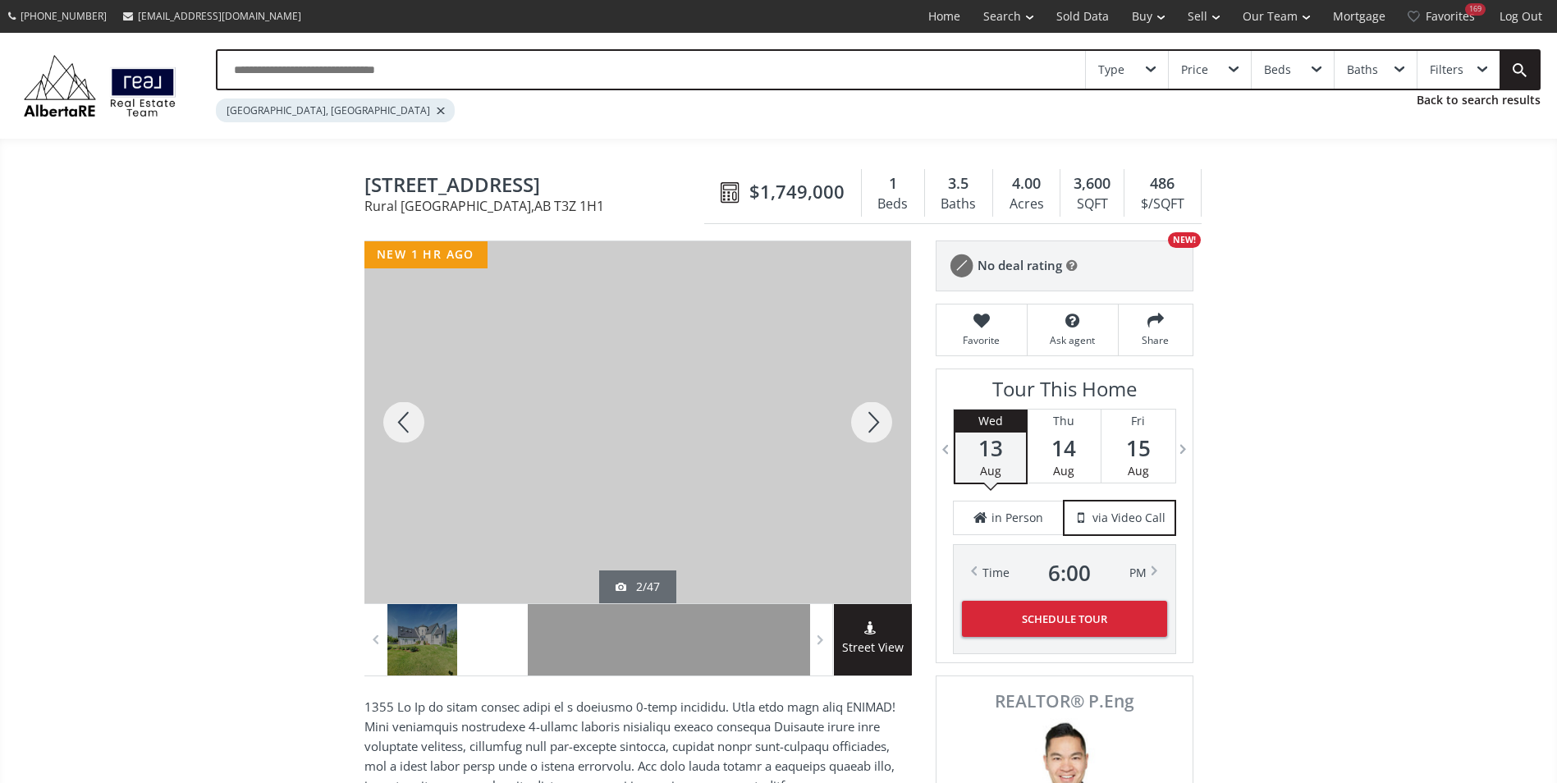
click at [863, 420] on div at bounding box center [871, 422] width 79 height 362
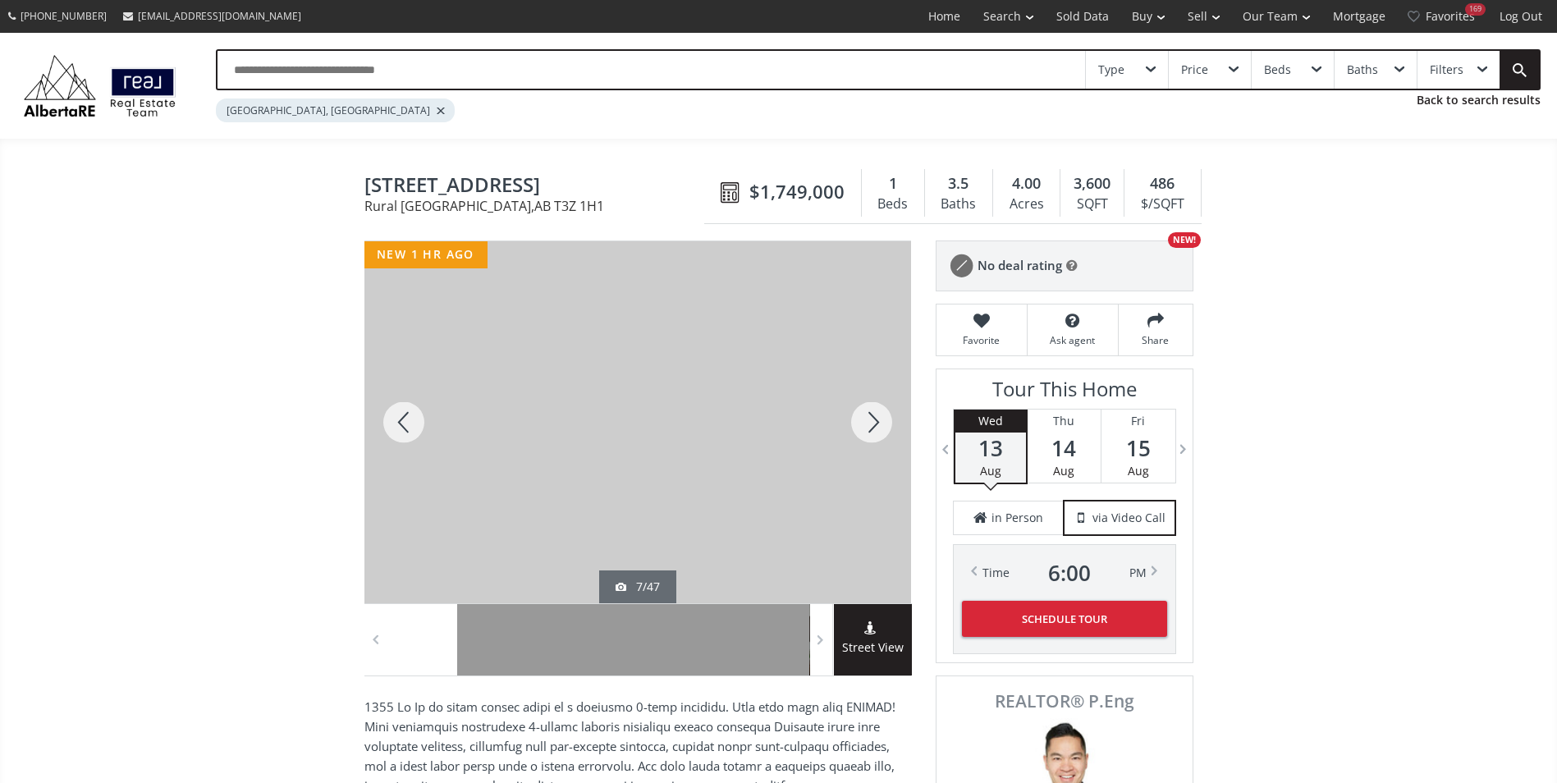
click at [863, 420] on div at bounding box center [871, 422] width 79 height 362
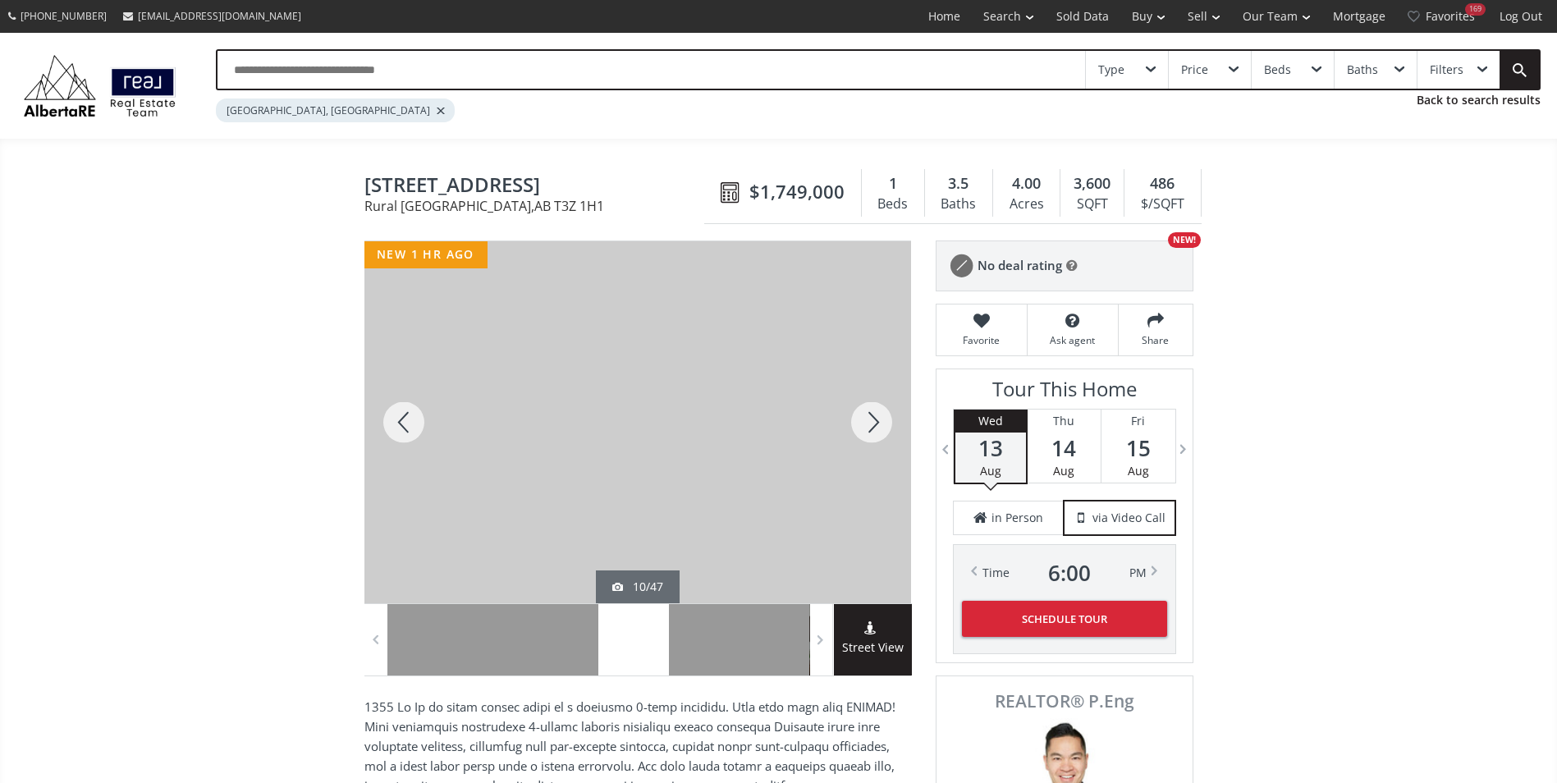
click at [863, 420] on div at bounding box center [871, 422] width 79 height 362
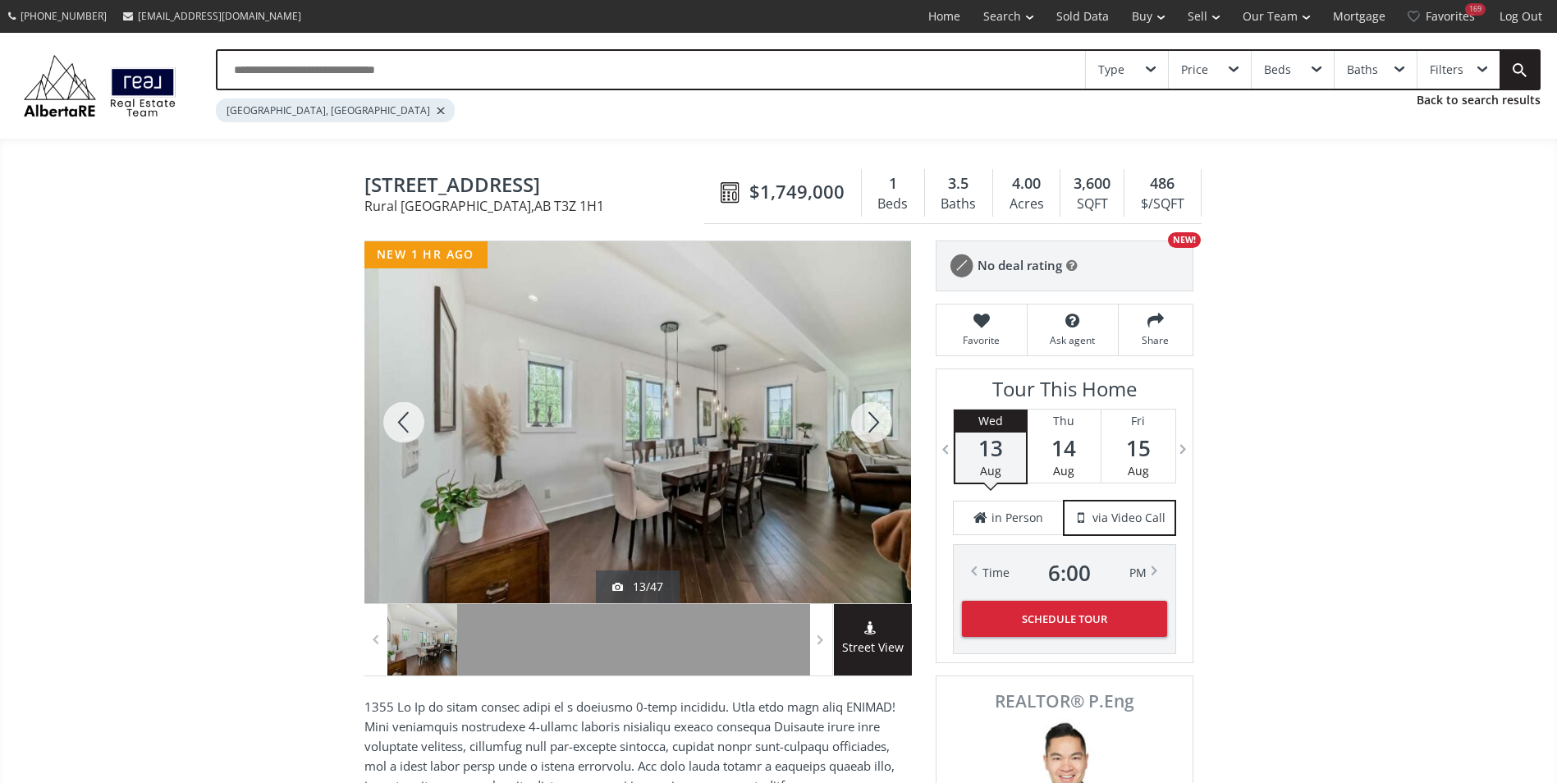
click at [863, 420] on div at bounding box center [871, 422] width 79 height 362
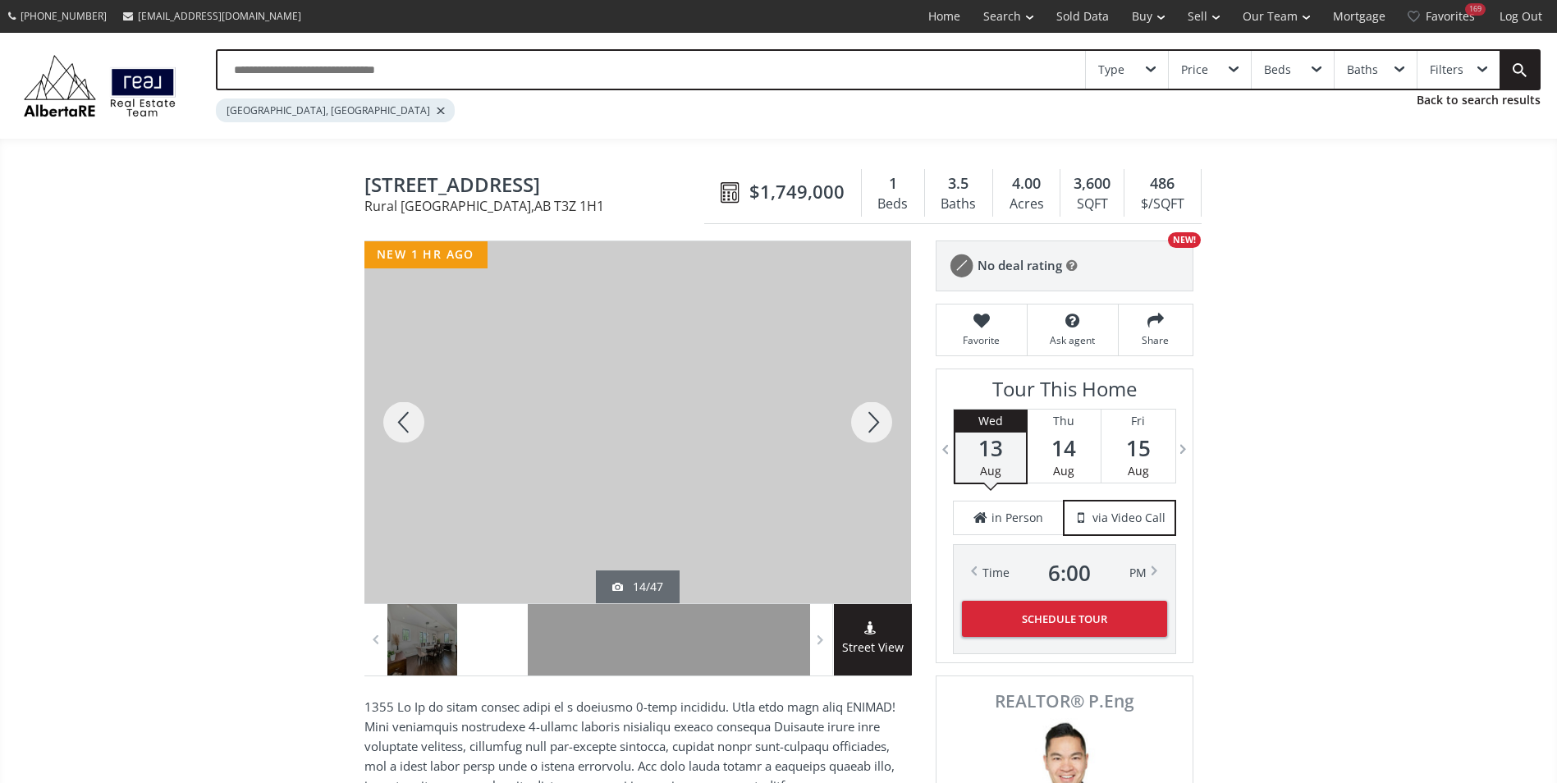
click at [863, 420] on div at bounding box center [871, 422] width 79 height 362
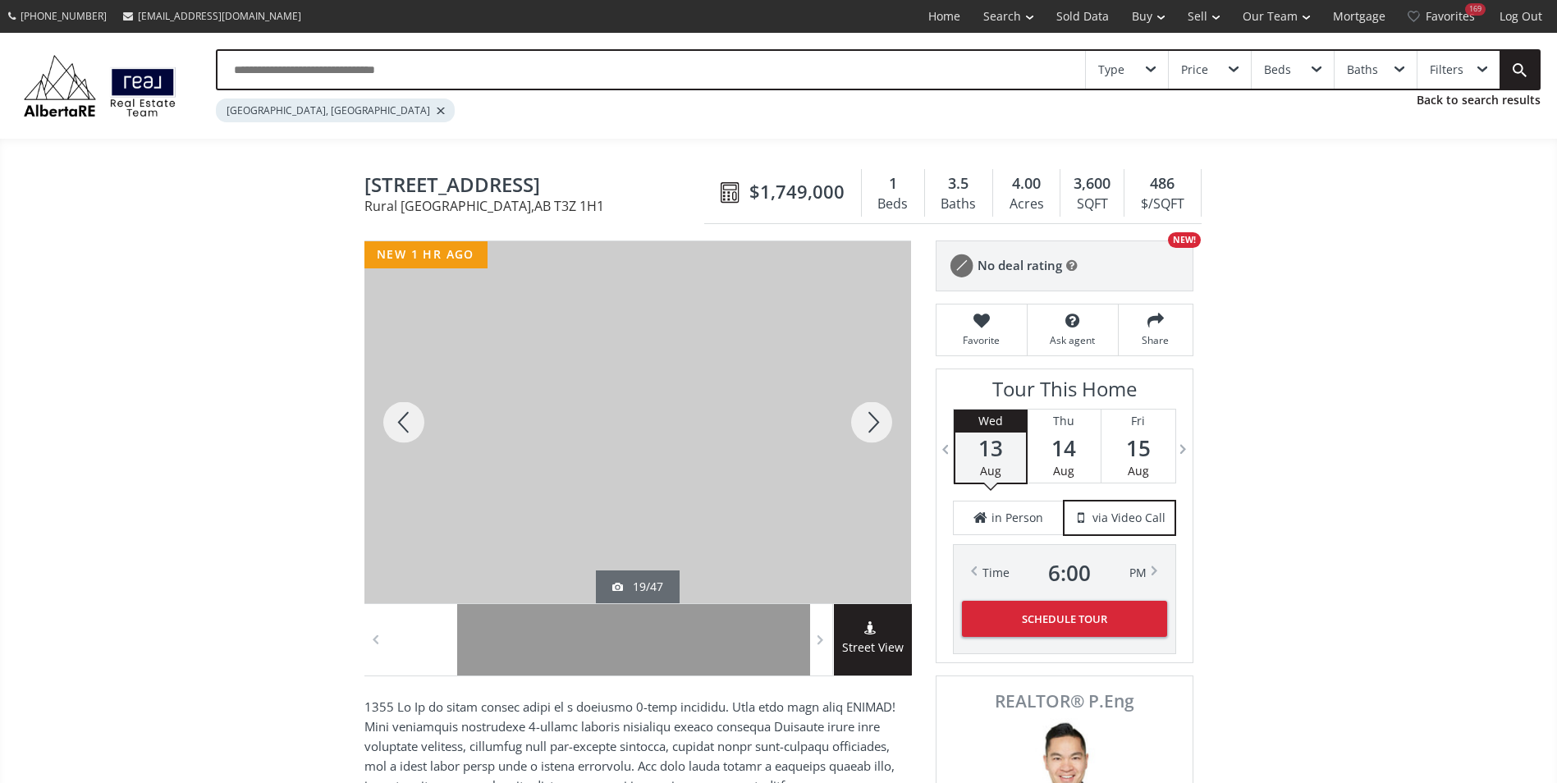
click at [863, 420] on div at bounding box center [871, 422] width 79 height 362
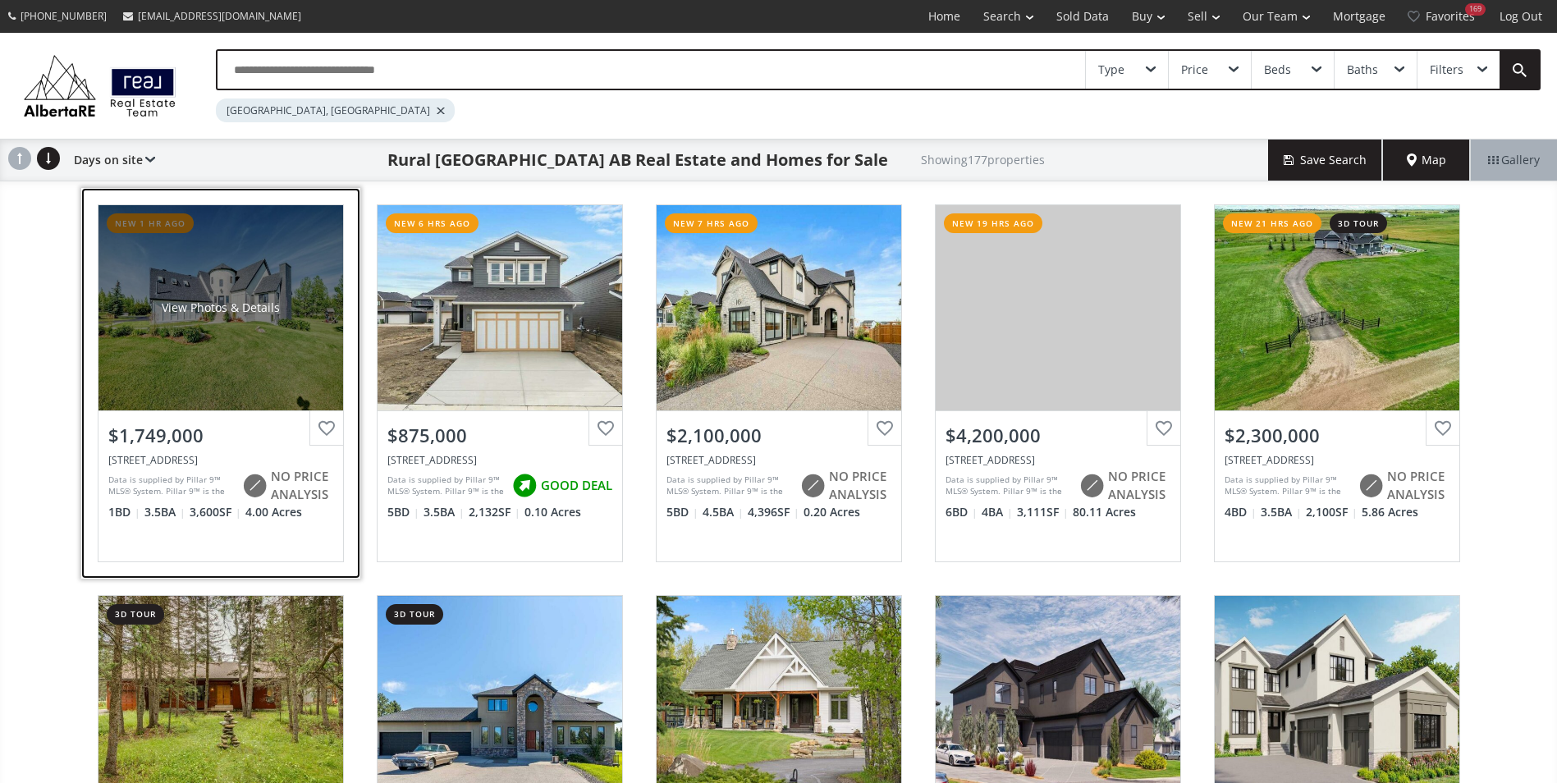
click at [323, 429] on div at bounding box center [326, 428] width 34 height 34
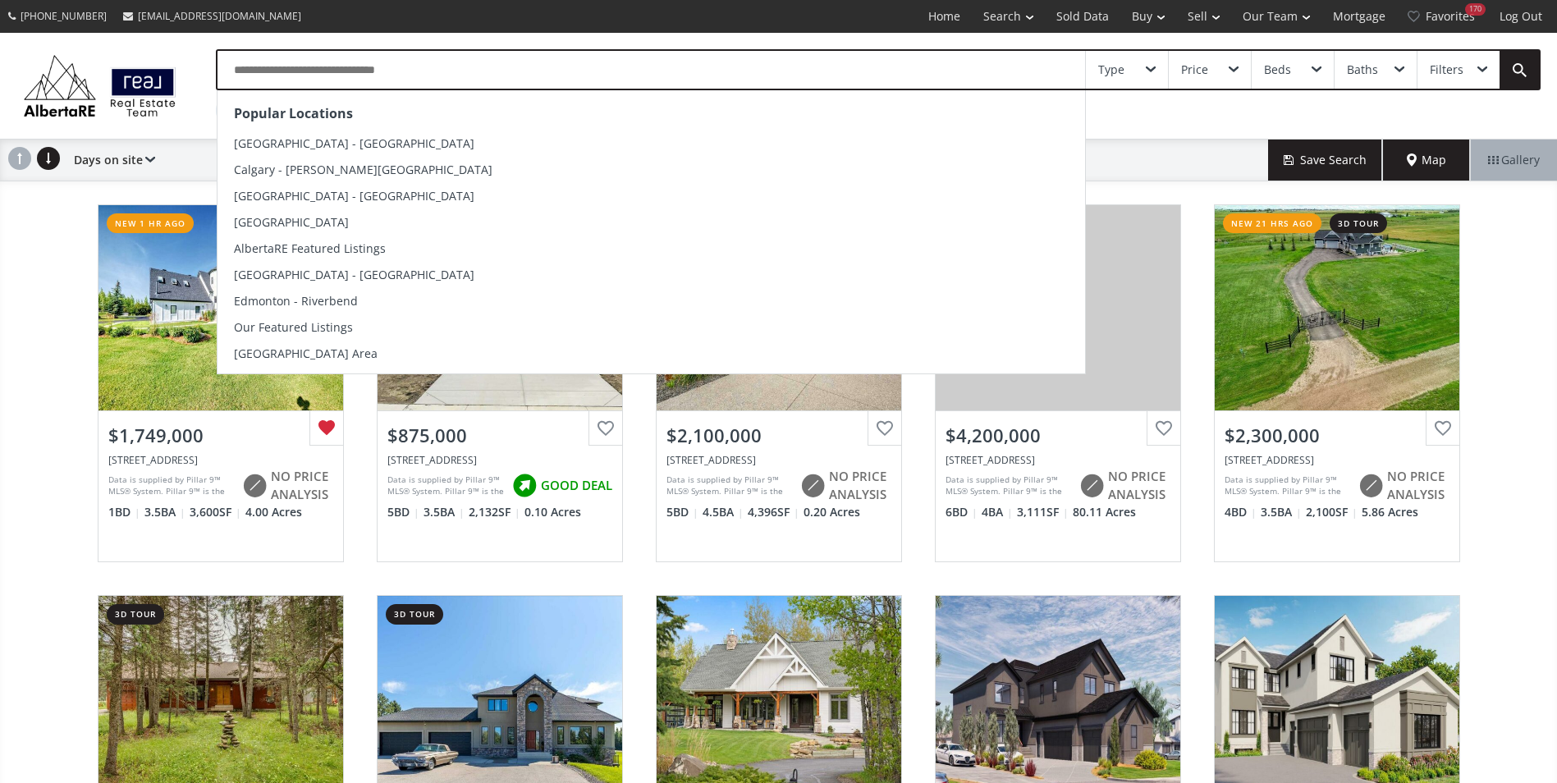
click at [392, 72] on input "text" at bounding box center [652, 70] width 868 height 38
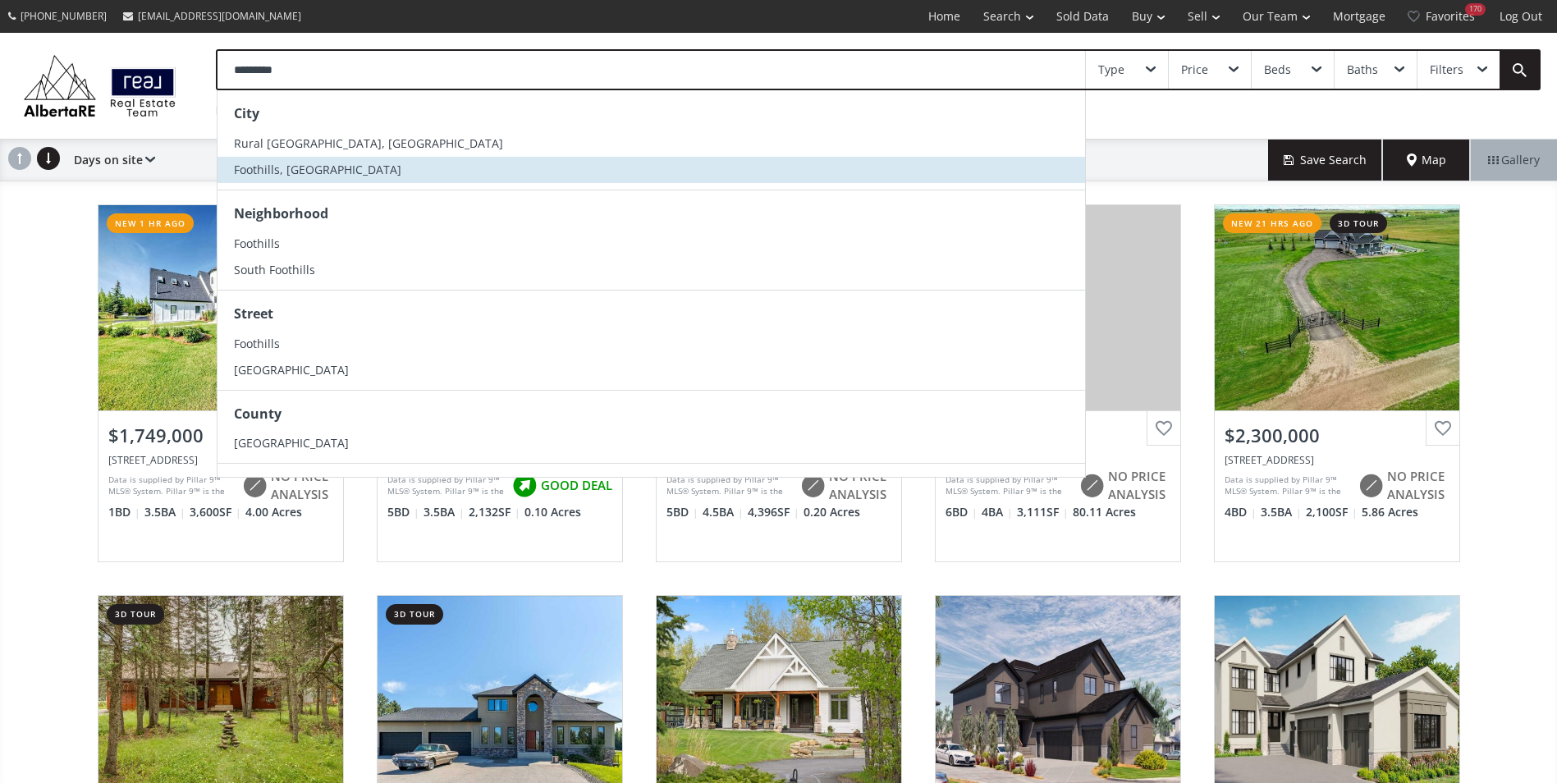
type input "*********"
click at [400, 159] on li "Foothills, [GEOGRAPHIC_DATA]" at bounding box center [652, 170] width 868 height 26
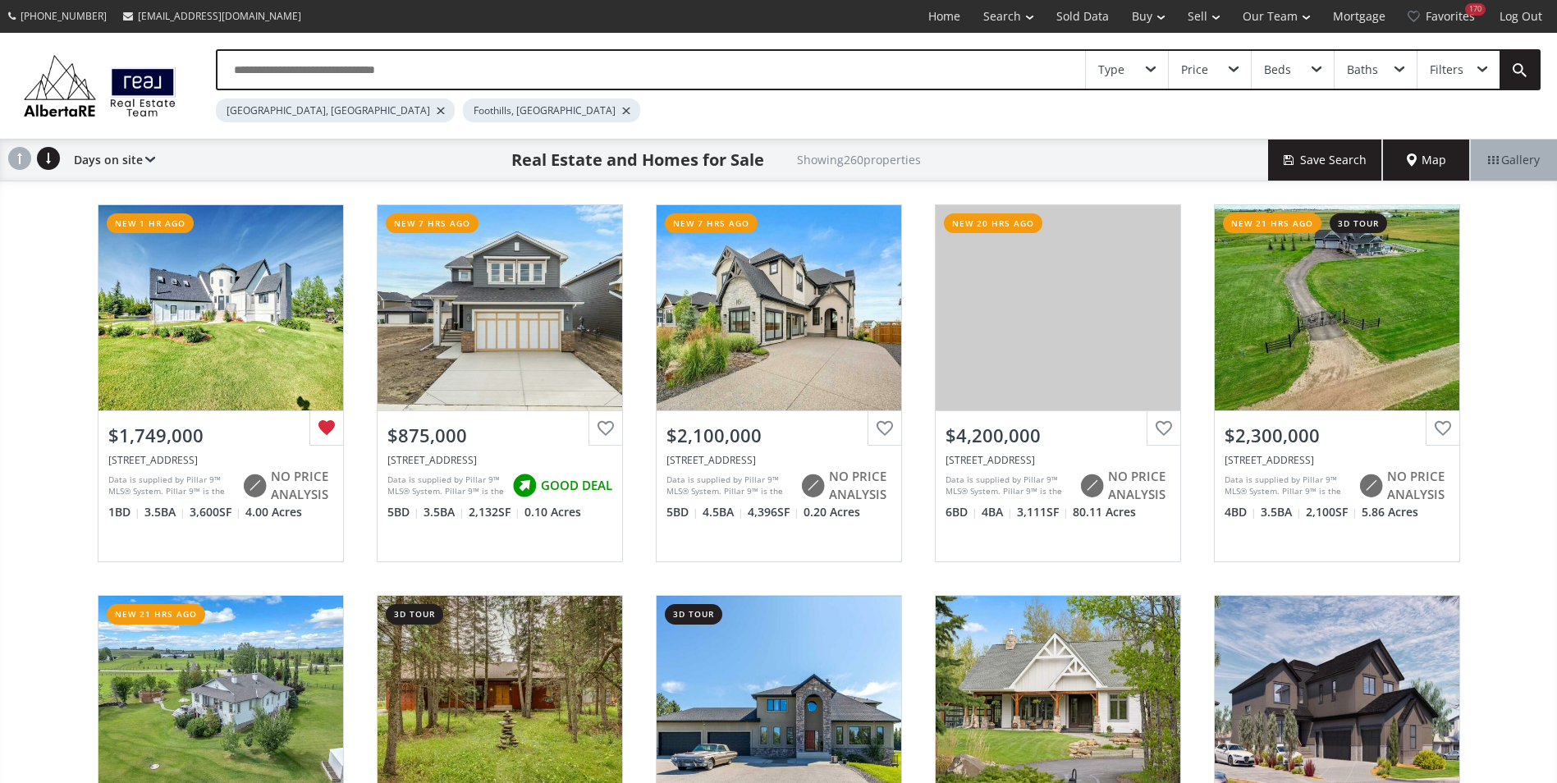
click at [437, 109] on div at bounding box center [441, 111] width 8 height 7
